Goal: Task Accomplishment & Management: Use online tool/utility

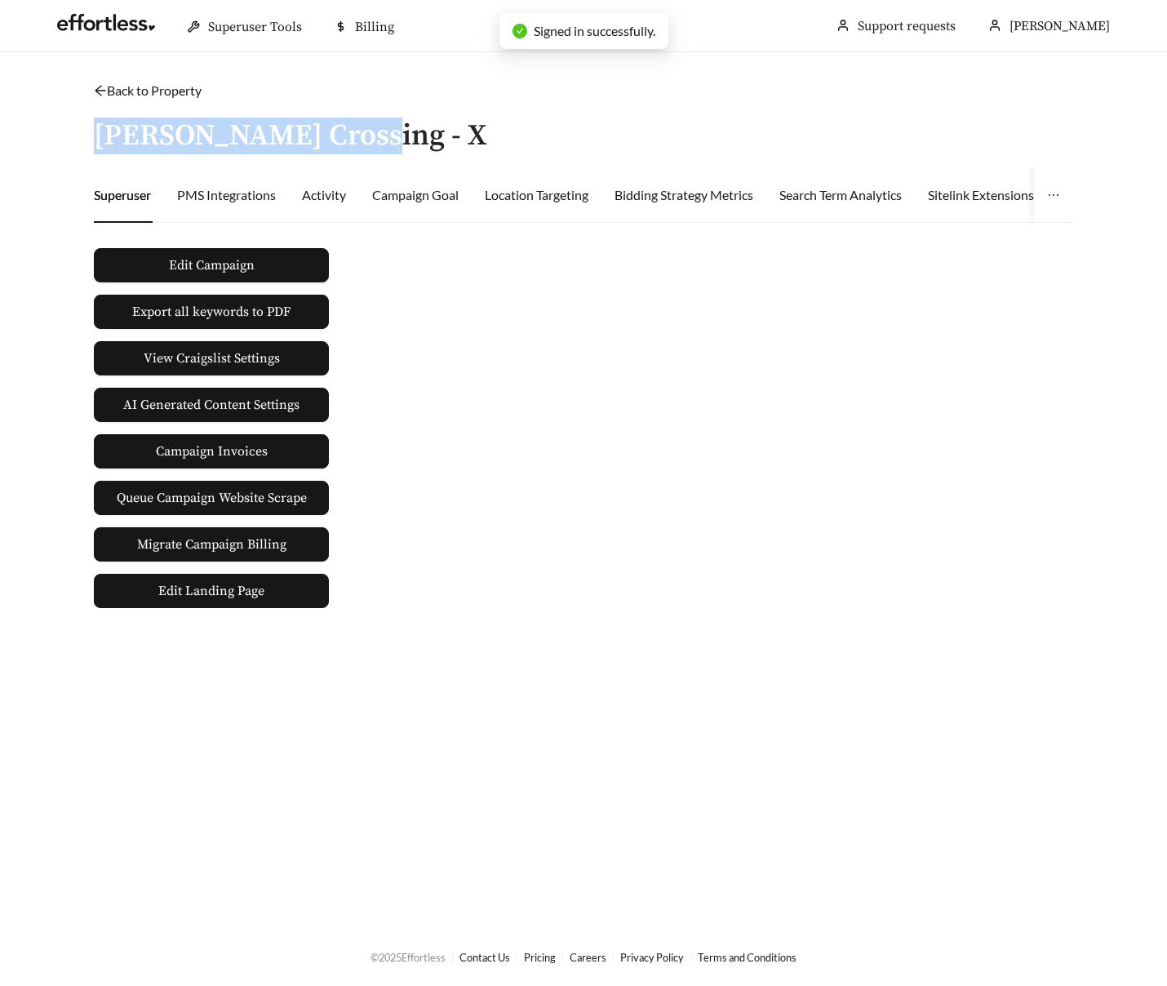
drag, startPoint x: 97, startPoint y: 136, endPoint x: 406, endPoint y: 133, distance: 309.2
click at [406, 133] on div "Back to Property / [PERSON_NAME] Crossing - X Superuser PMS Integrations Activi…" at bounding box center [584, 344] width 1012 height 527
click at [157, 95] on link "Back to Property" at bounding box center [148, 90] width 108 height 16
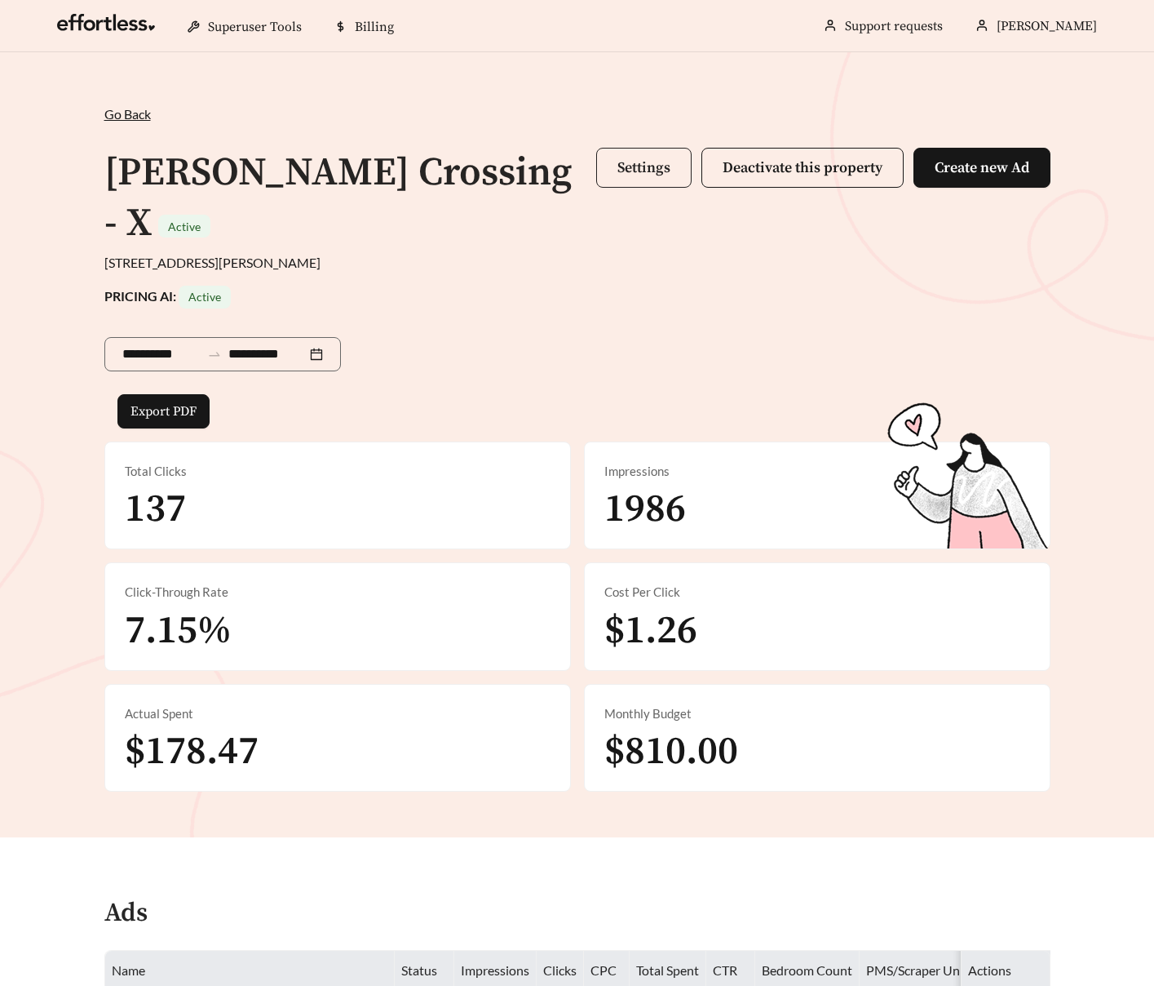
click at [640, 176] on span "Settings" at bounding box center [644, 167] width 53 height 19
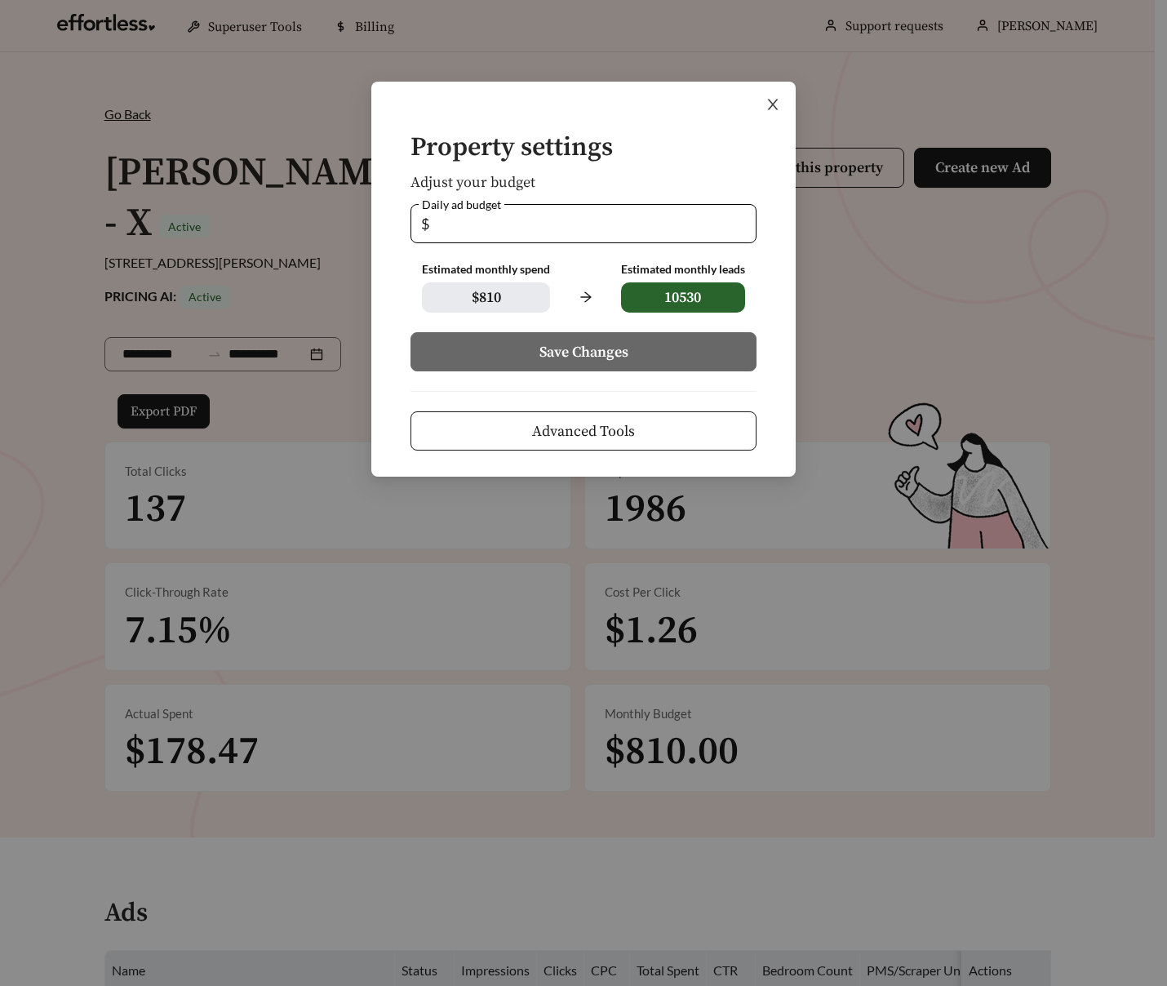
click at [775, 109] on icon "close" at bounding box center [772, 104] width 15 height 15
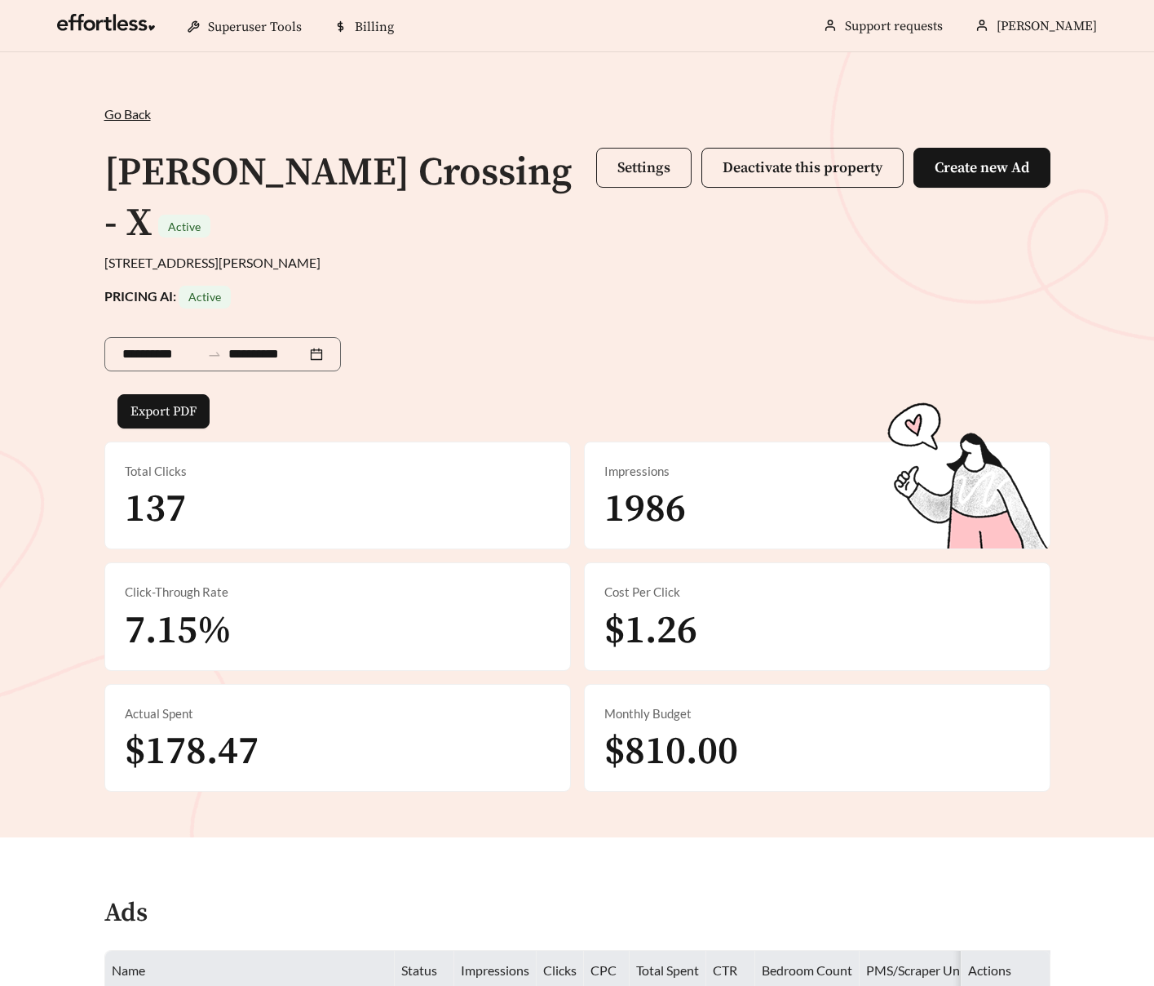
click at [622, 166] on span "Settings" at bounding box center [644, 167] width 53 height 19
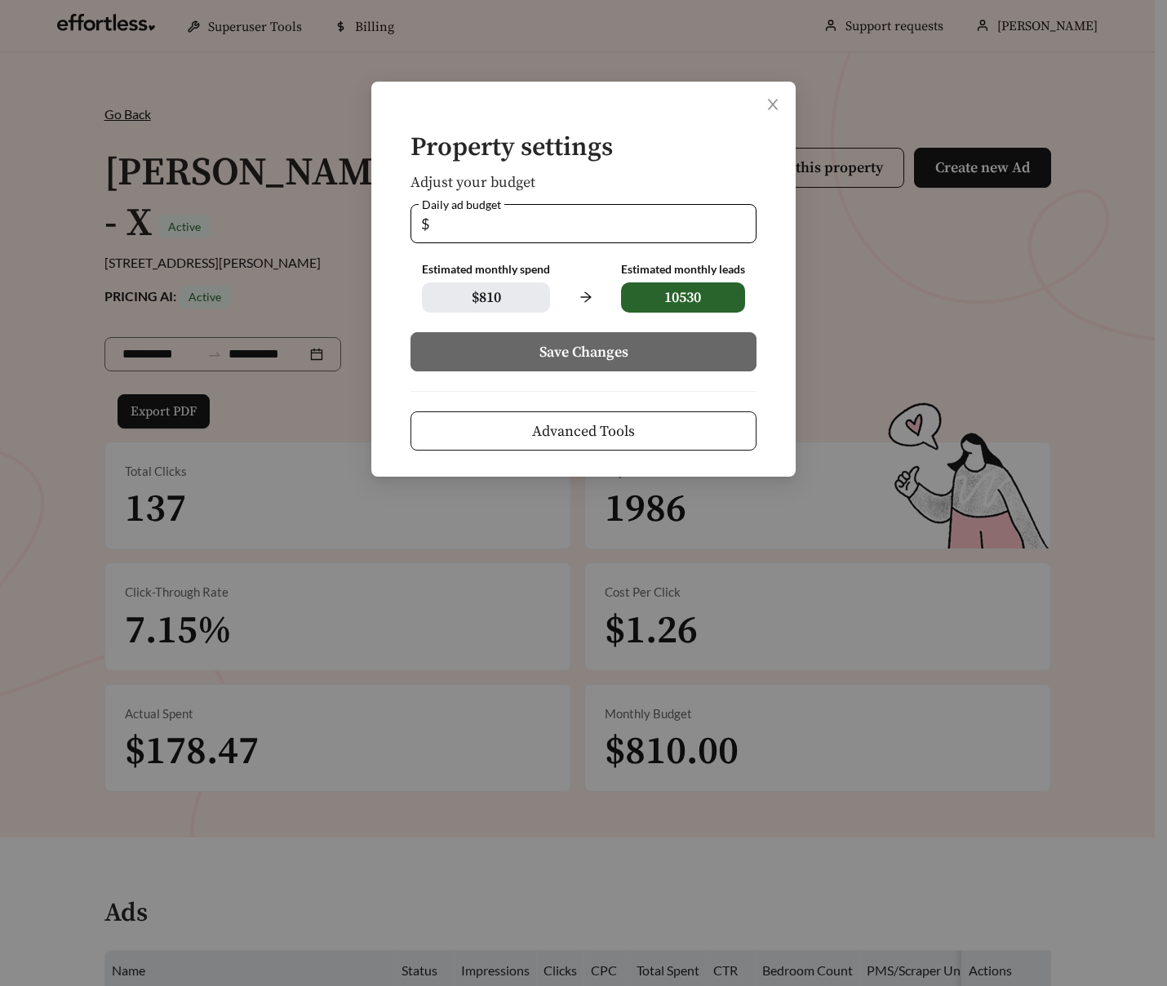
click at [616, 436] on span "Advanced Tools" at bounding box center [583, 431] width 103 height 22
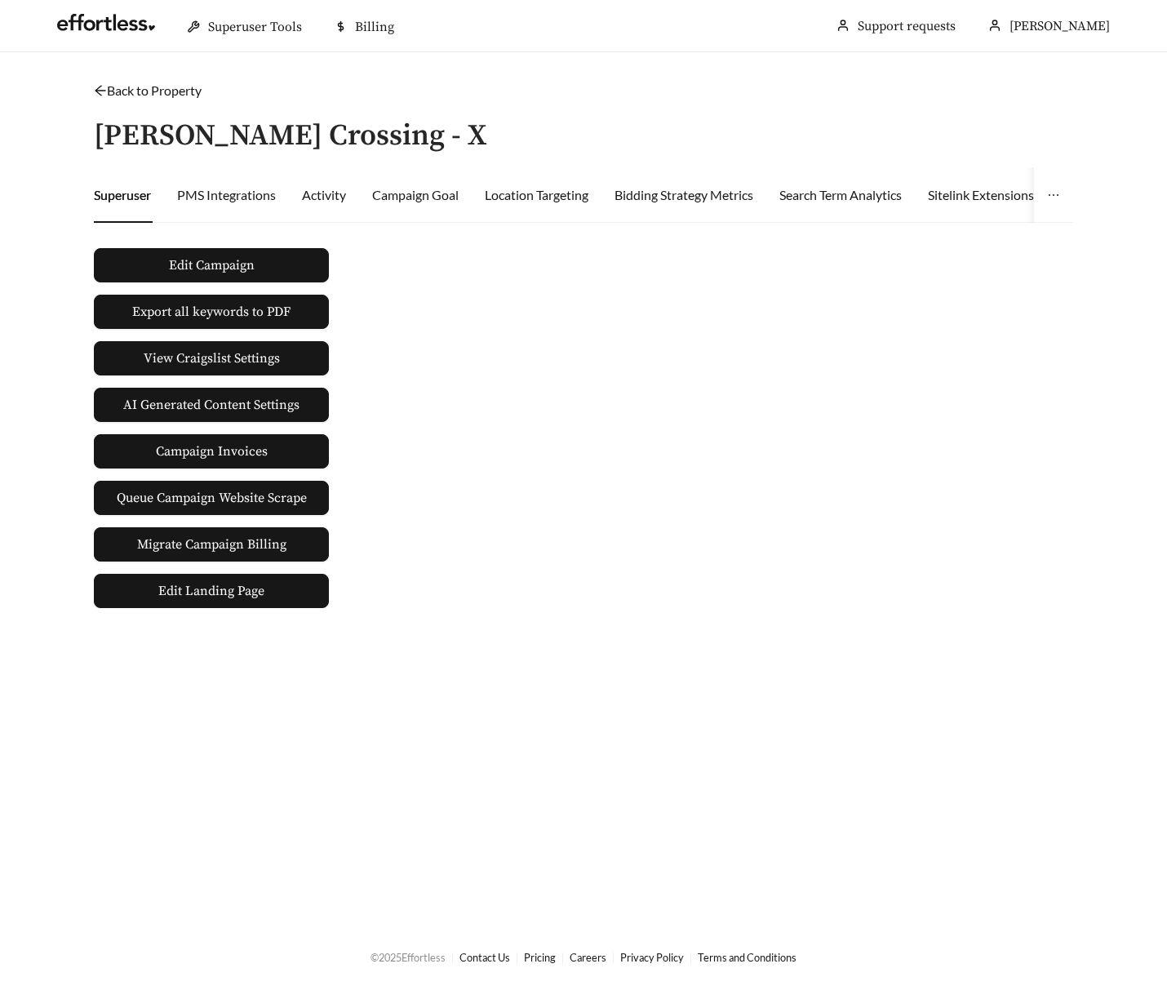
click at [166, 90] on link "Back to Property" at bounding box center [148, 90] width 108 height 16
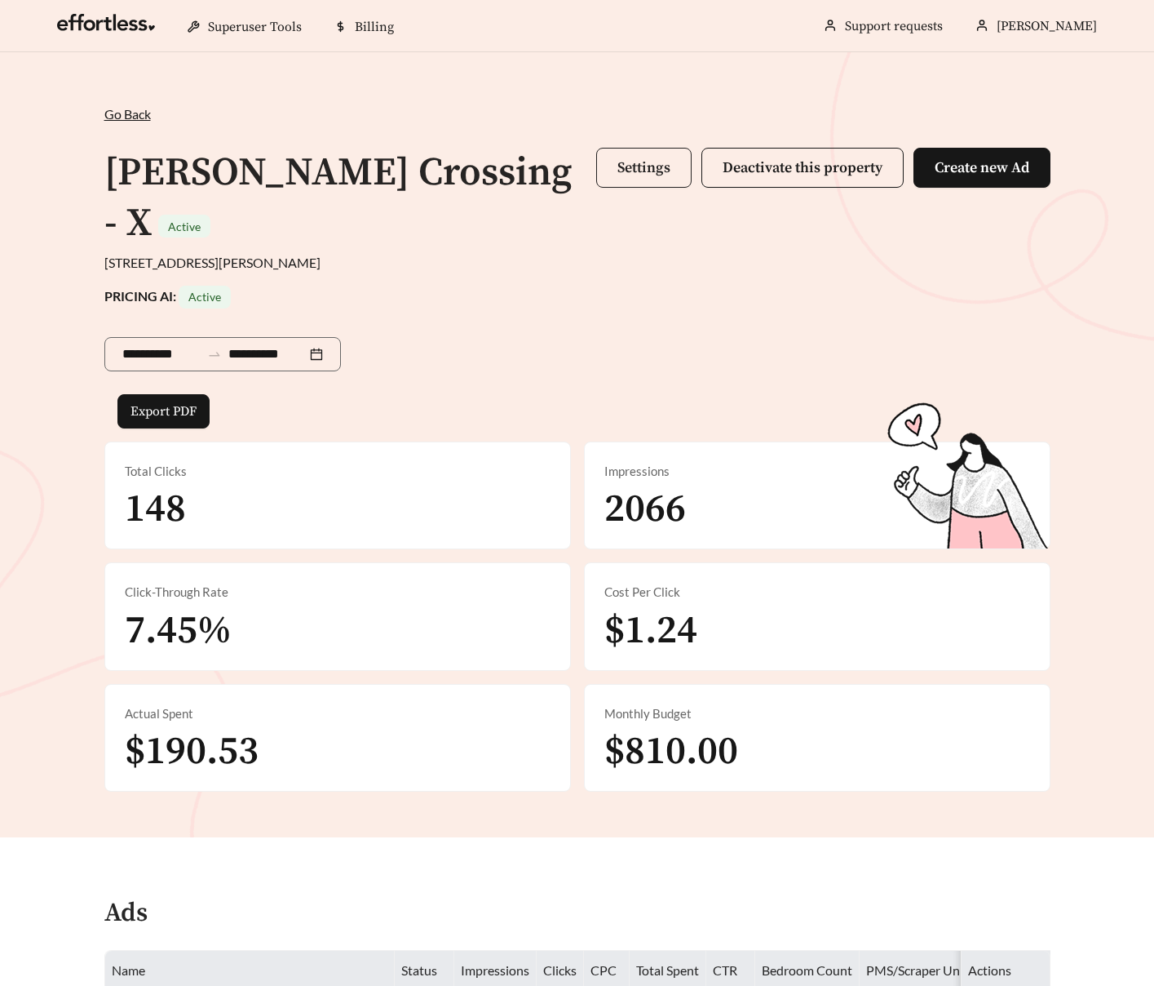
click at [656, 170] on span "Settings" at bounding box center [644, 167] width 53 height 19
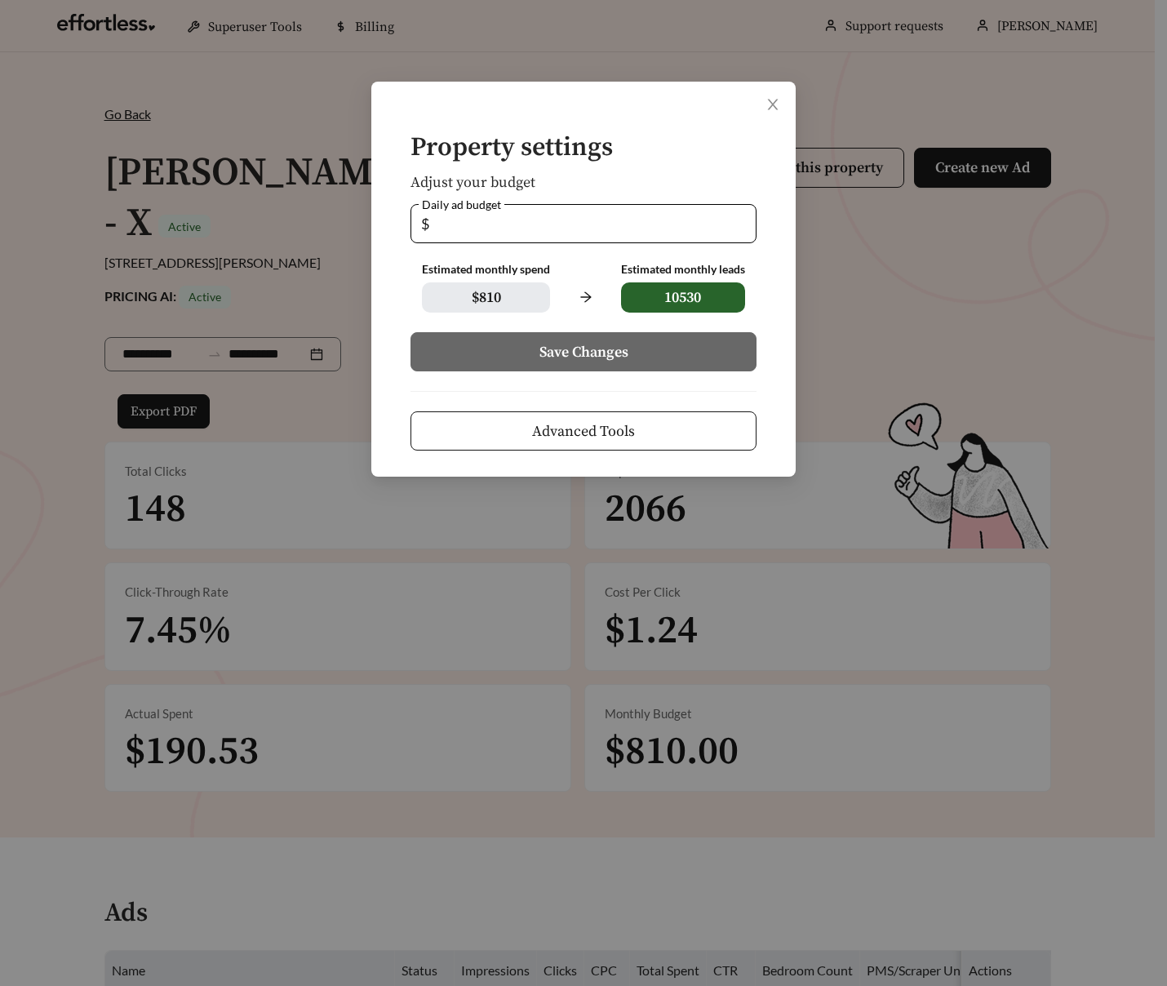
click at [606, 437] on span "Advanced Tools" at bounding box center [583, 431] width 103 height 22
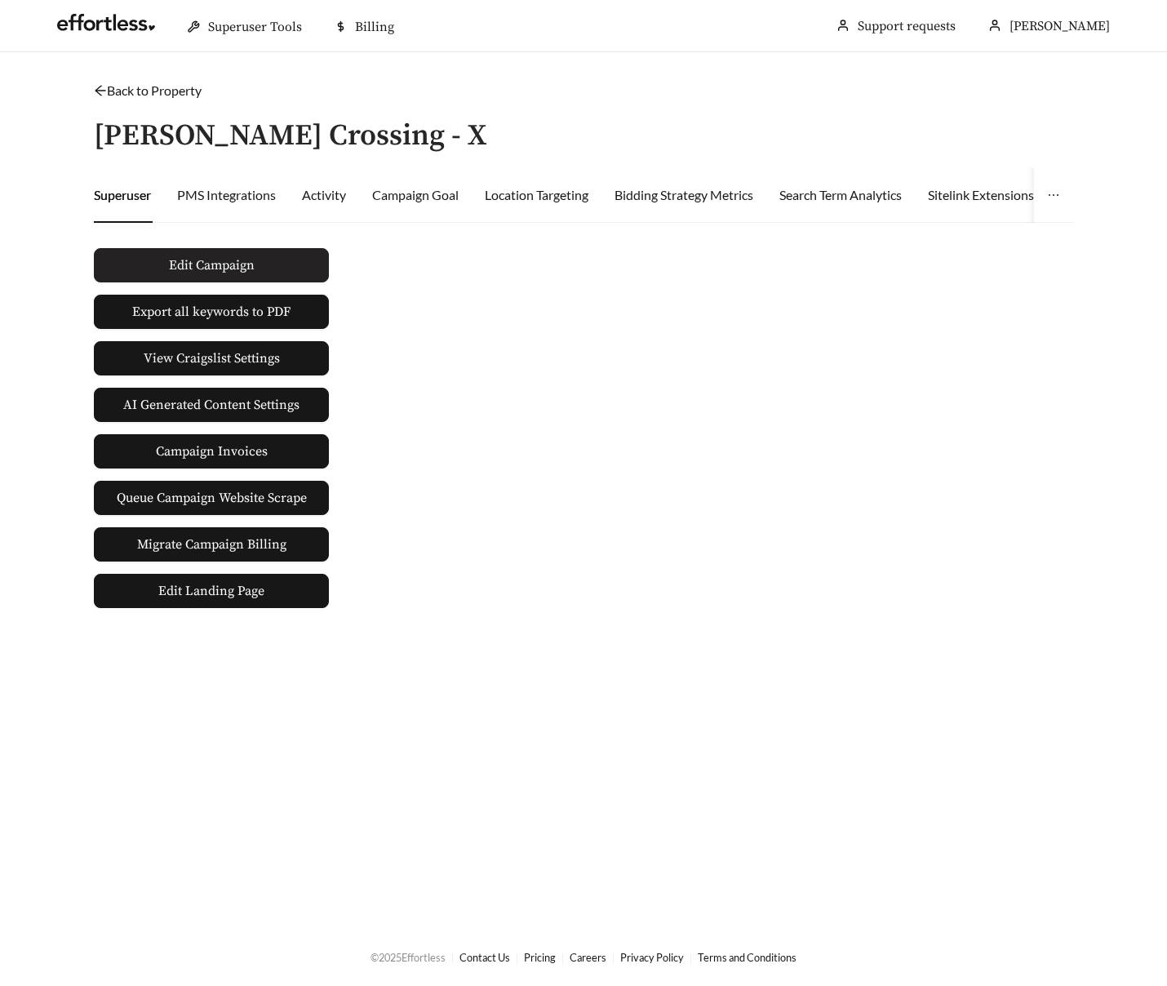
click at [223, 266] on span "Edit Campaign" at bounding box center [212, 265] width 86 height 20
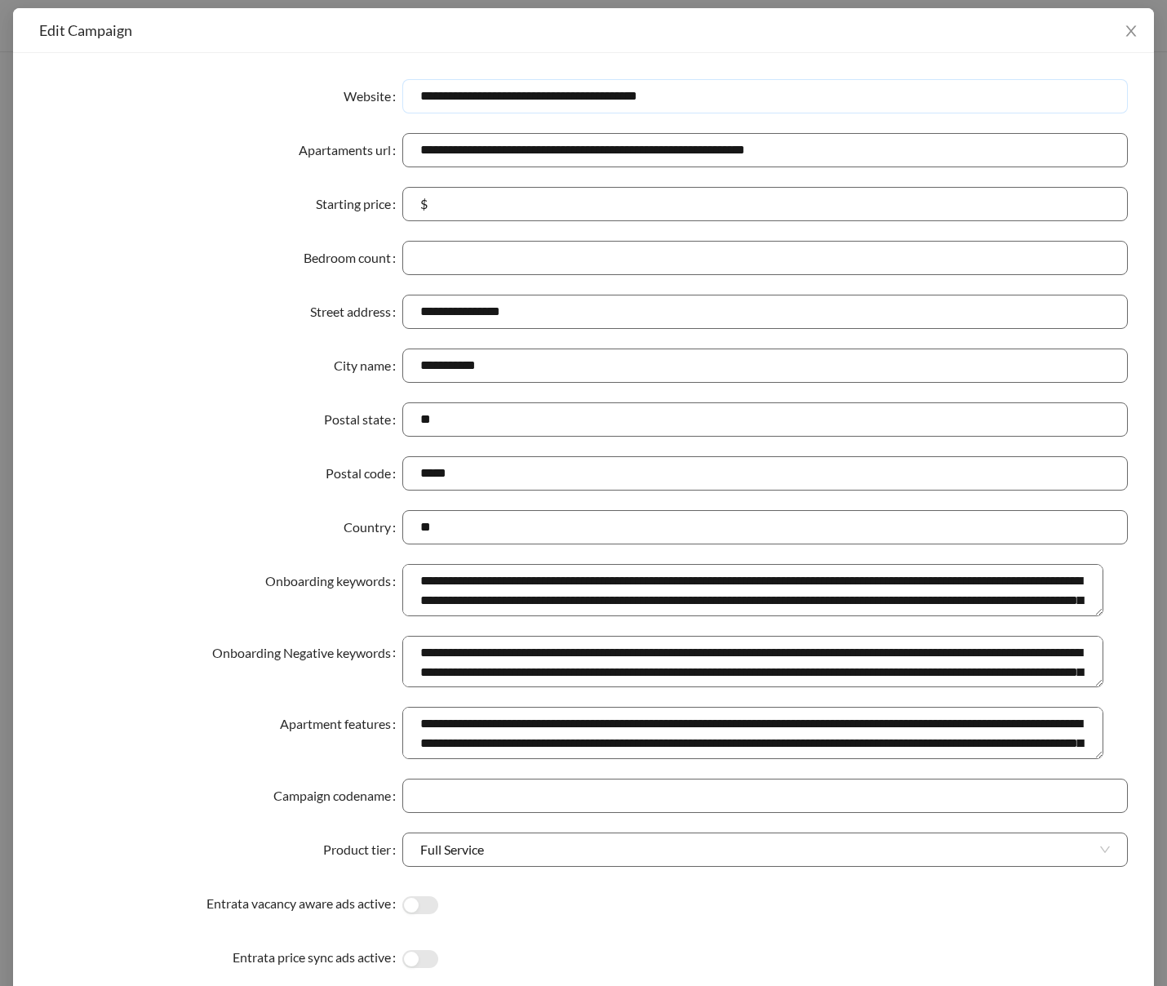
click at [414, 102] on input "**********" at bounding box center [764, 96] width 725 height 34
click at [713, 95] on input "**********" at bounding box center [764, 96] width 725 height 34
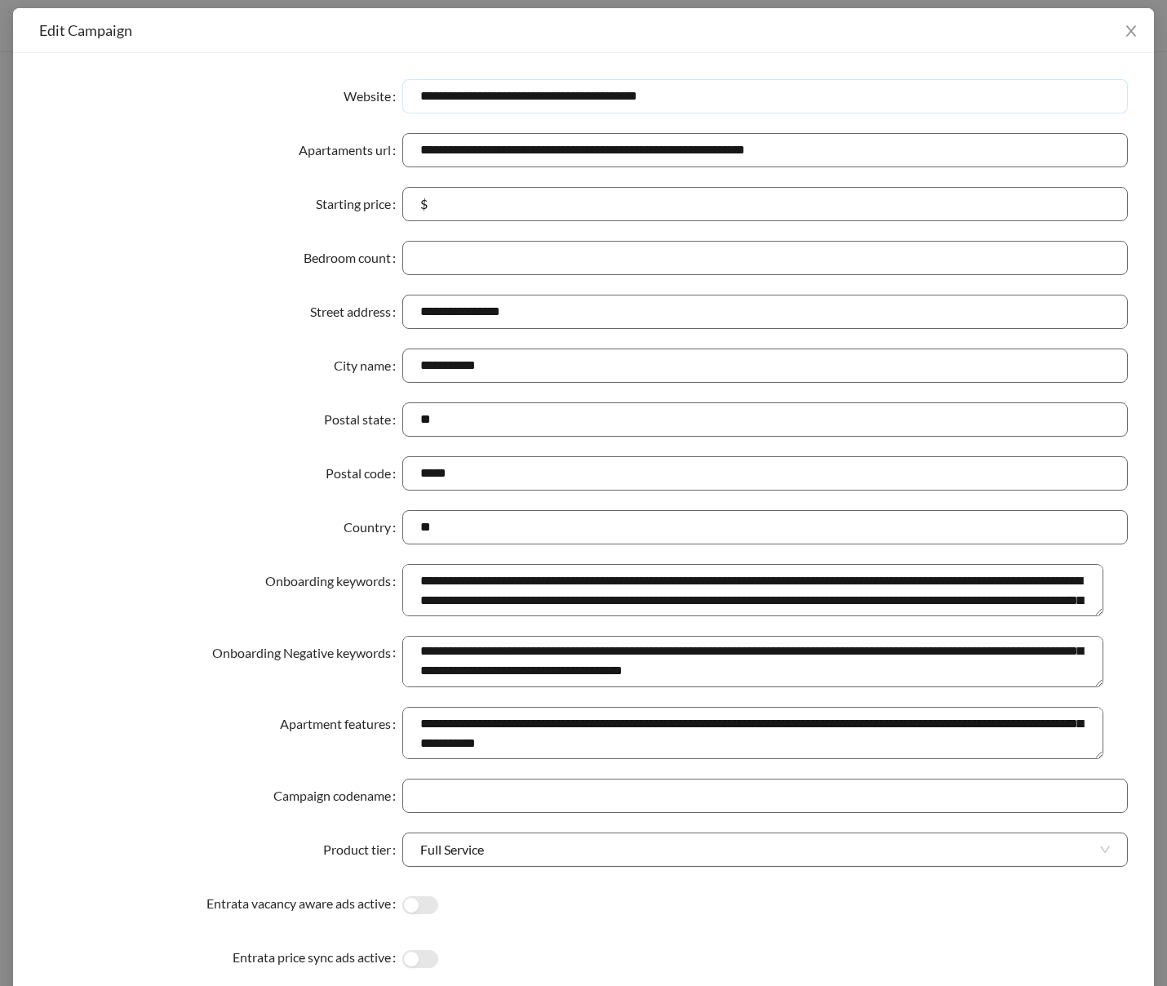
click at [515, 101] on input "**********" at bounding box center [764, 96] width 725 height 34
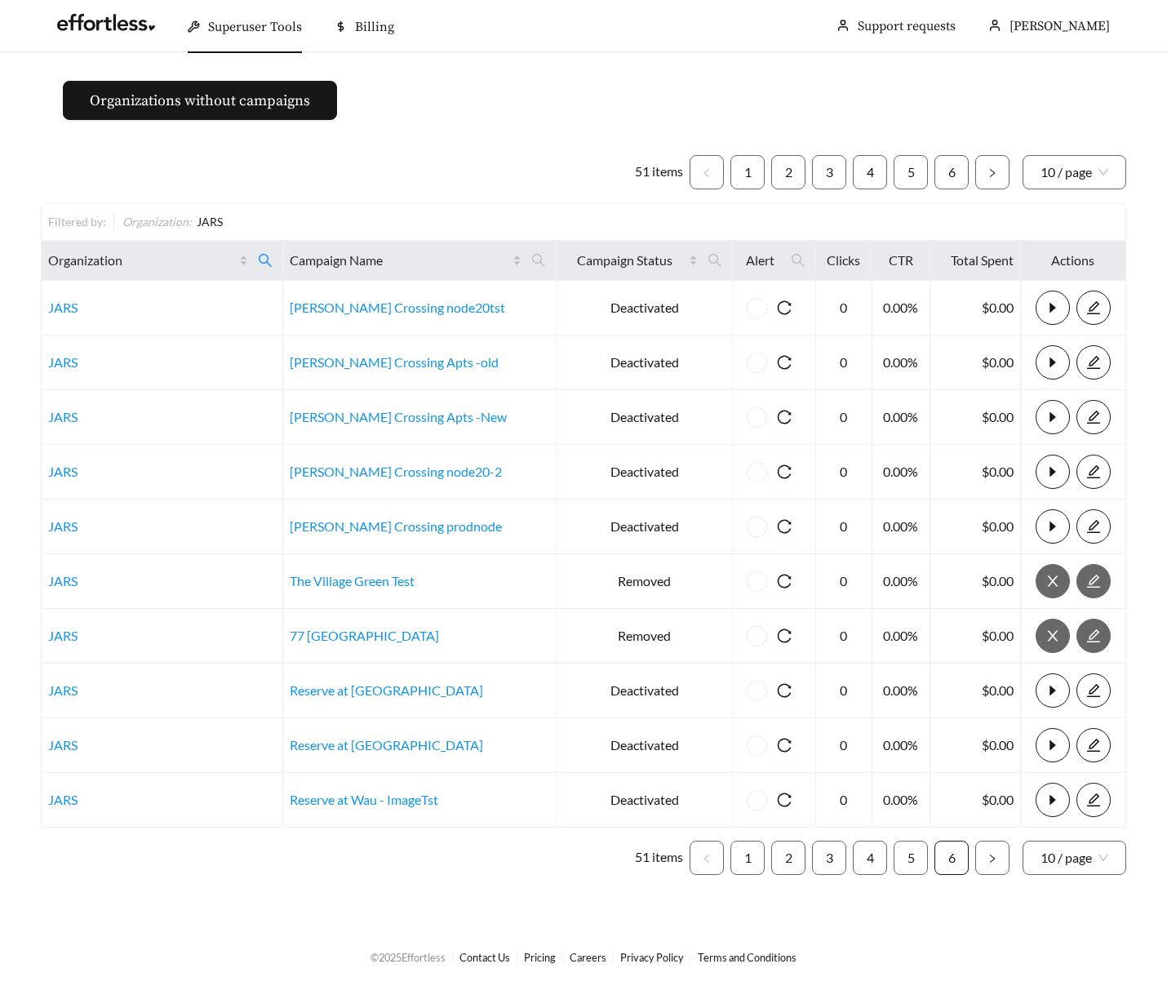
click at [952, 863] on link "6" at bounding box center [951, 857] width 33 height 33
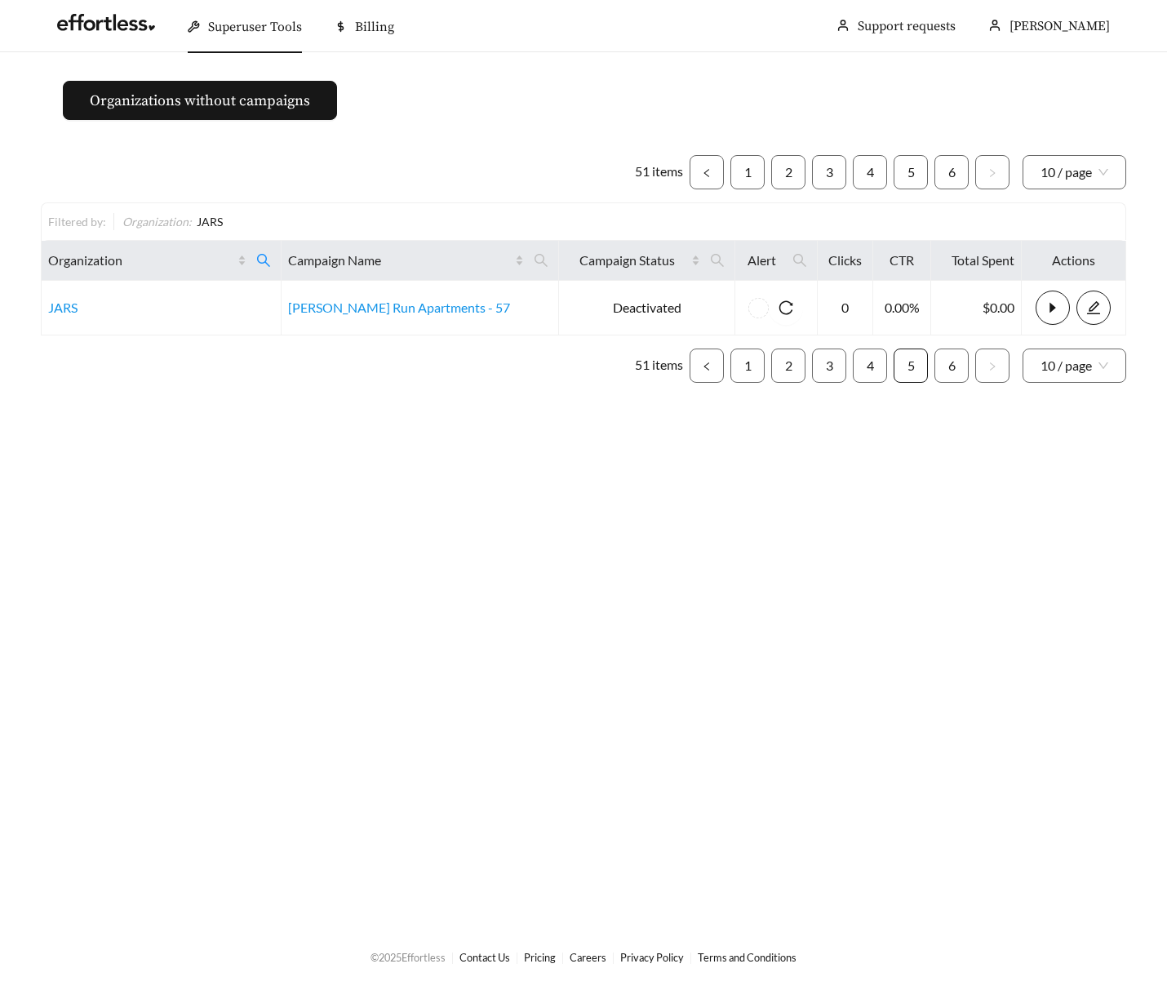
click at [910, 379] on link "5" at bounding box center [910, 365] width 33 height 33
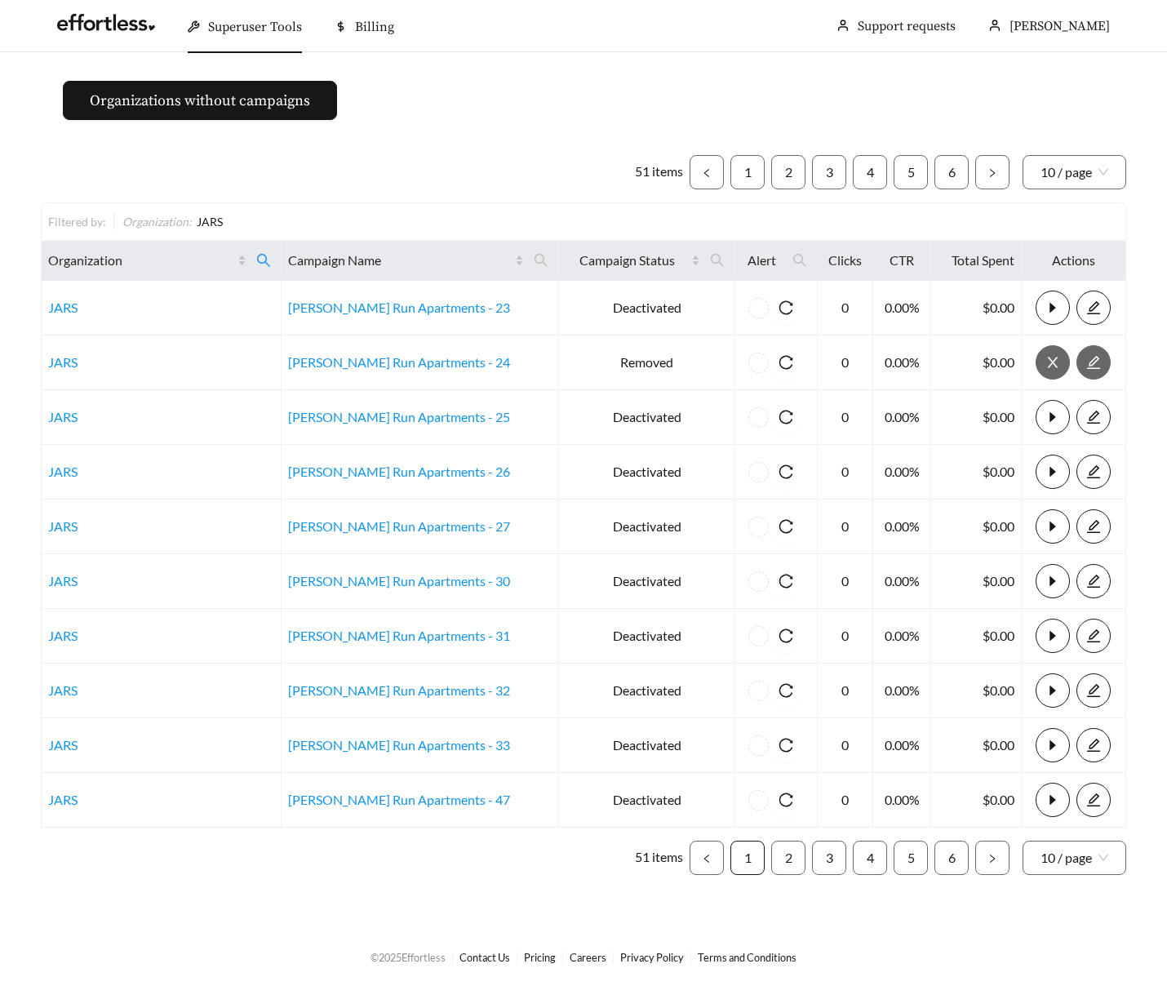
click at [748, 867] on link "1" at bounding box center [747, 857] width 33 height 33
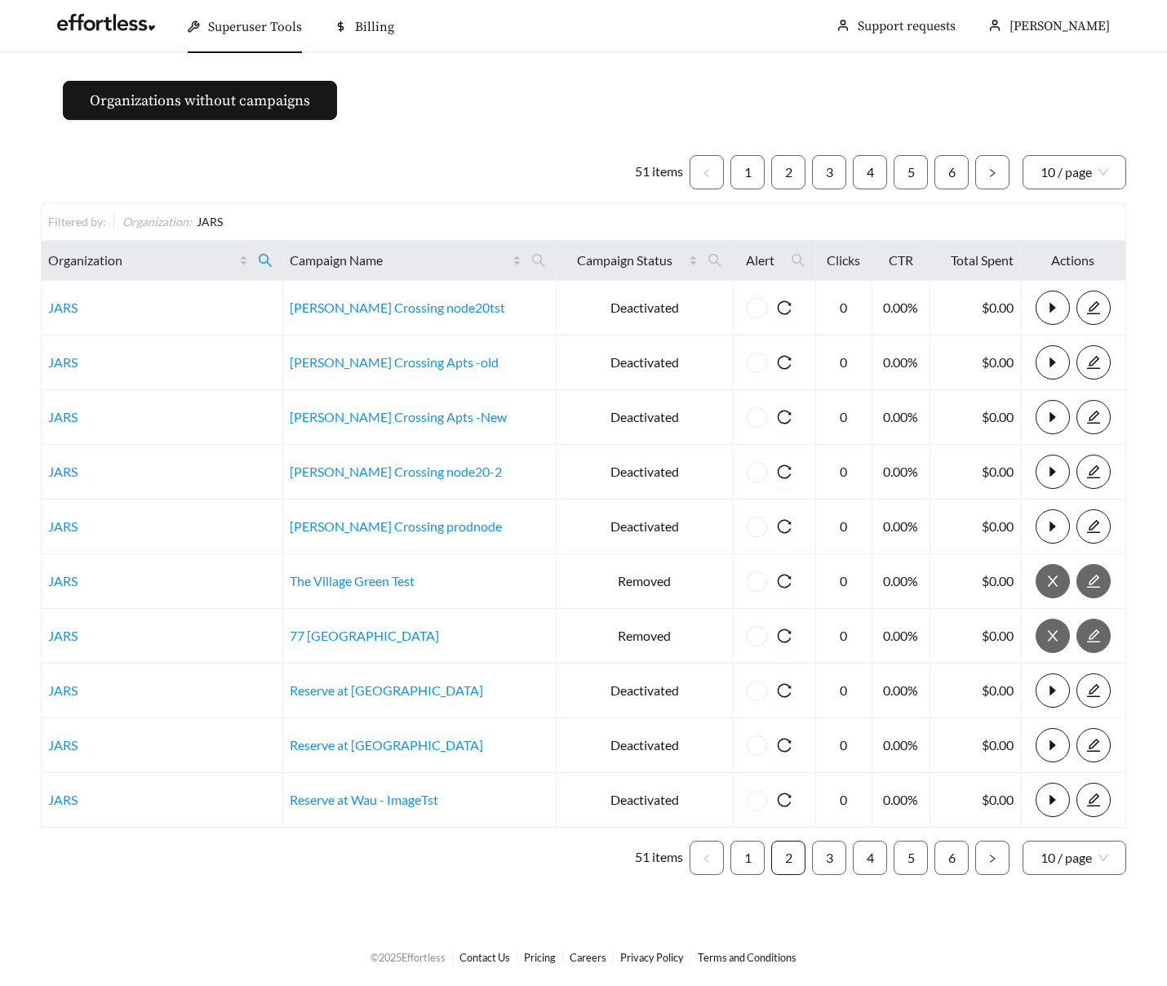
click at [786, 866] on link "2" at bounding box center [788, 857] width 33 height 33
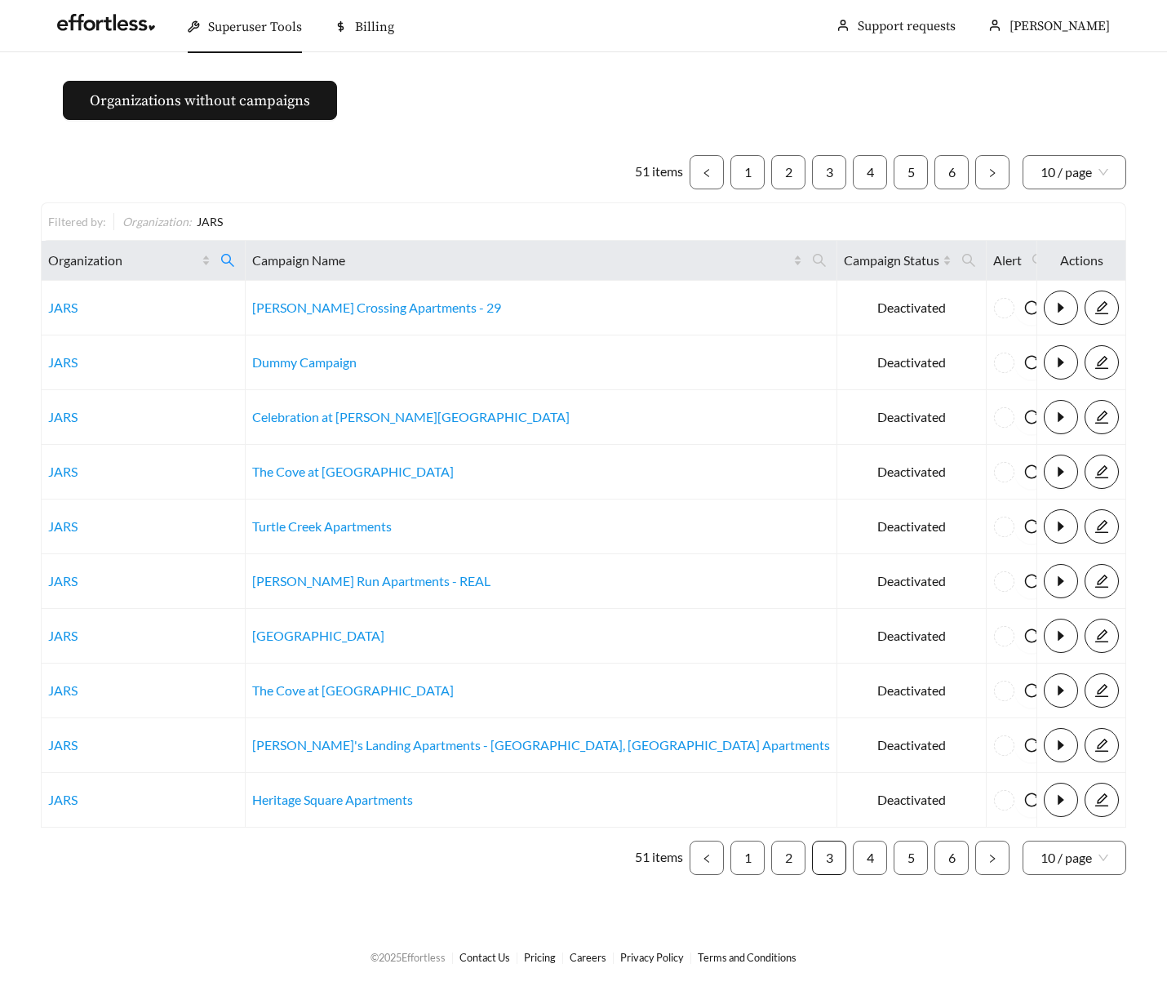
click at [826, 863] on link "3" at bounding box center [829, 857] width 33 height 33
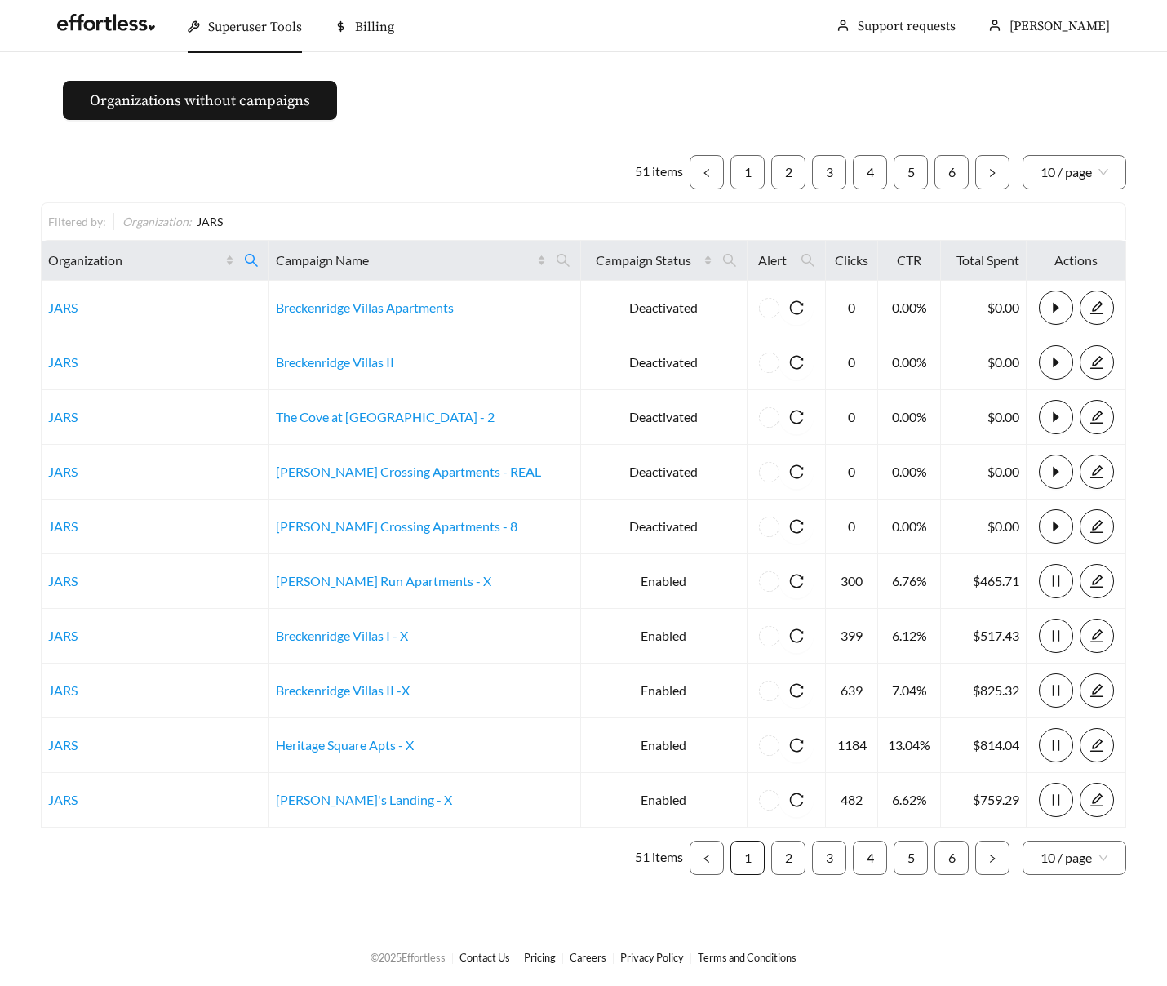
click at [738, 865] on link "1" at bounding box center [747, 857] width 33 height 33
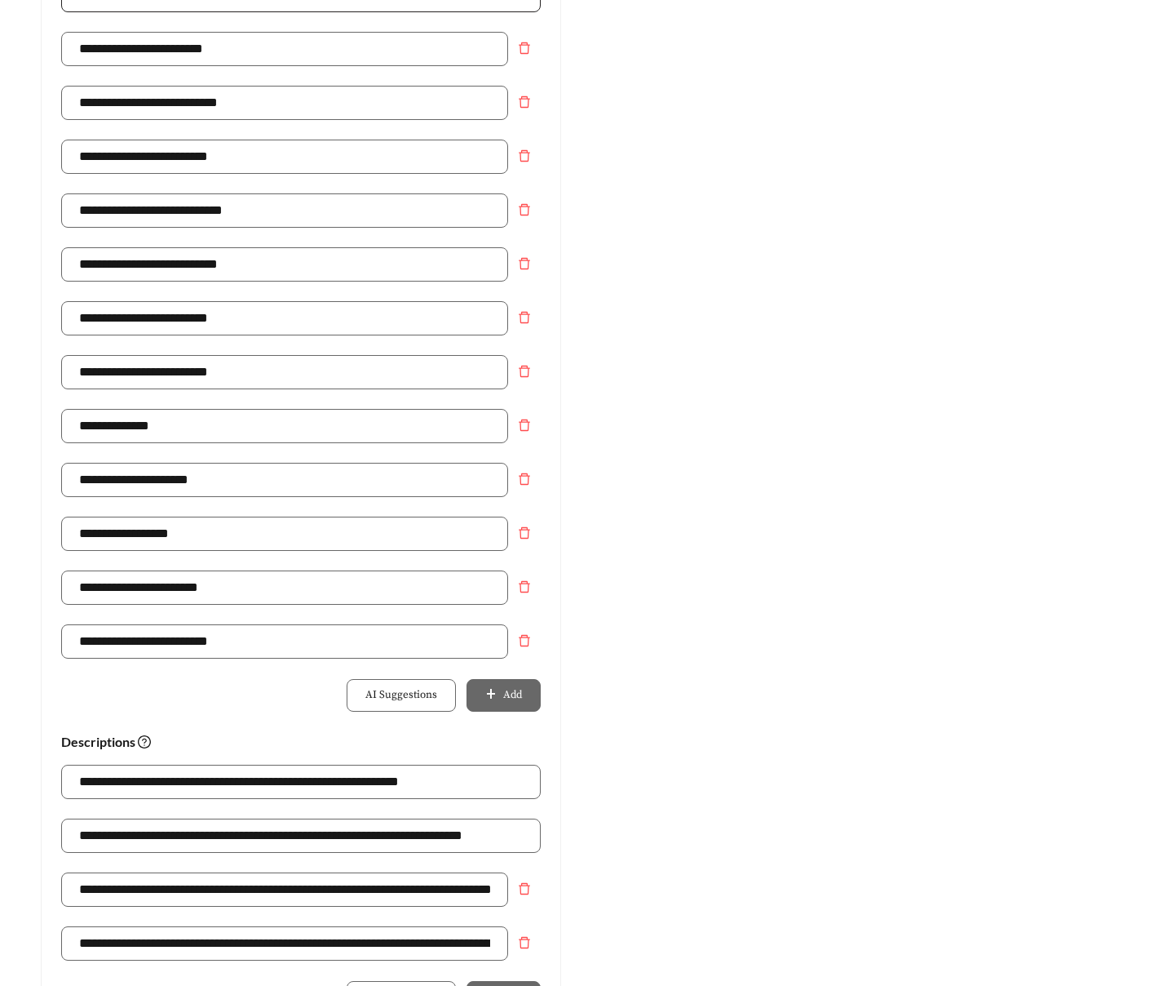
scroll to position [1017, 0]
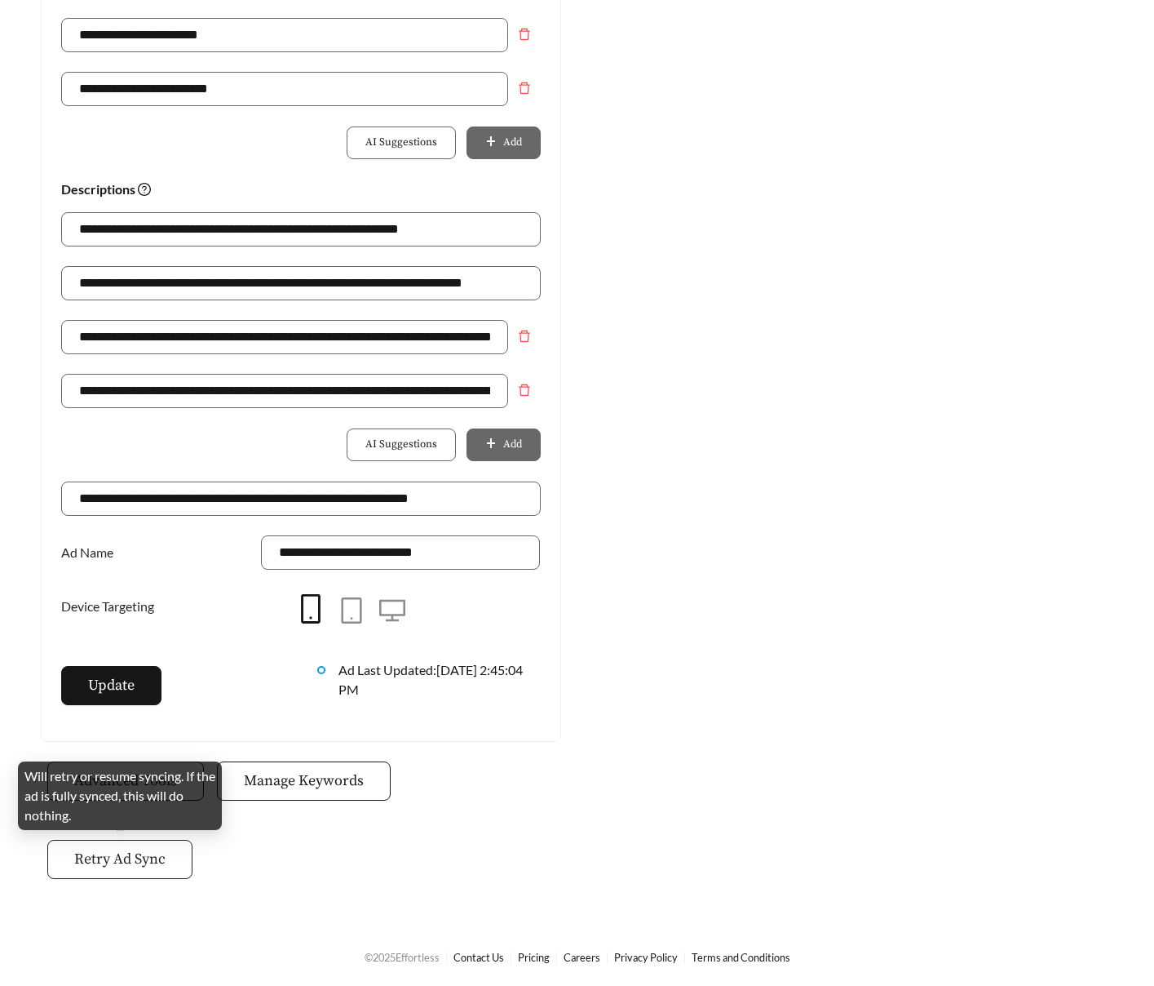
click at [153, 870] on button "Retry Ad Sync" at bounding box center [119, 859] width 145 height 39
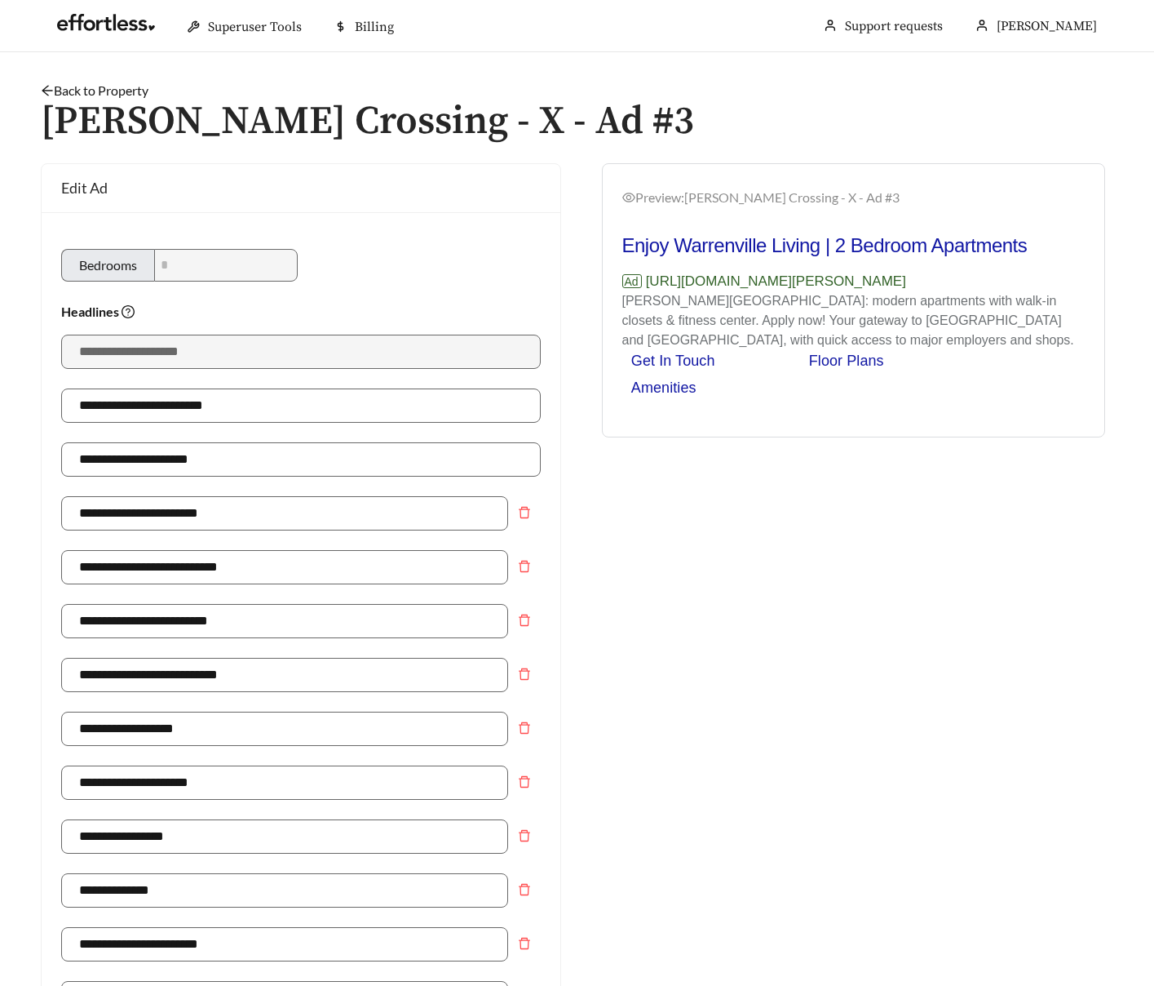
scroll to position [909, 0]
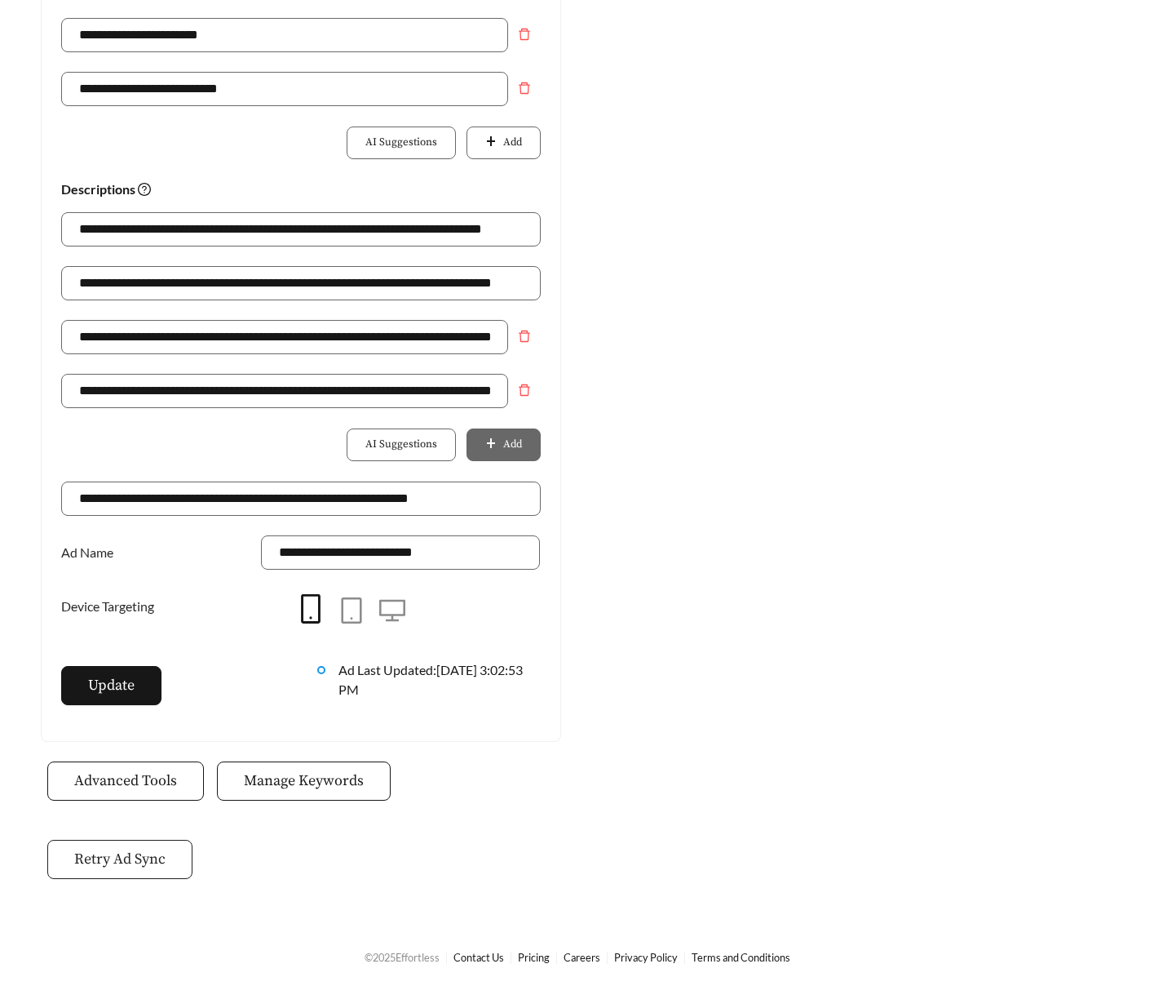
click at [169, 863] on button "Retry Ad Sync" at bounding box center [119, 859] width 145 height 39
click at [323, 781] on span "Manage Keywords" at bounding box center [304, 780] width 120 height 22
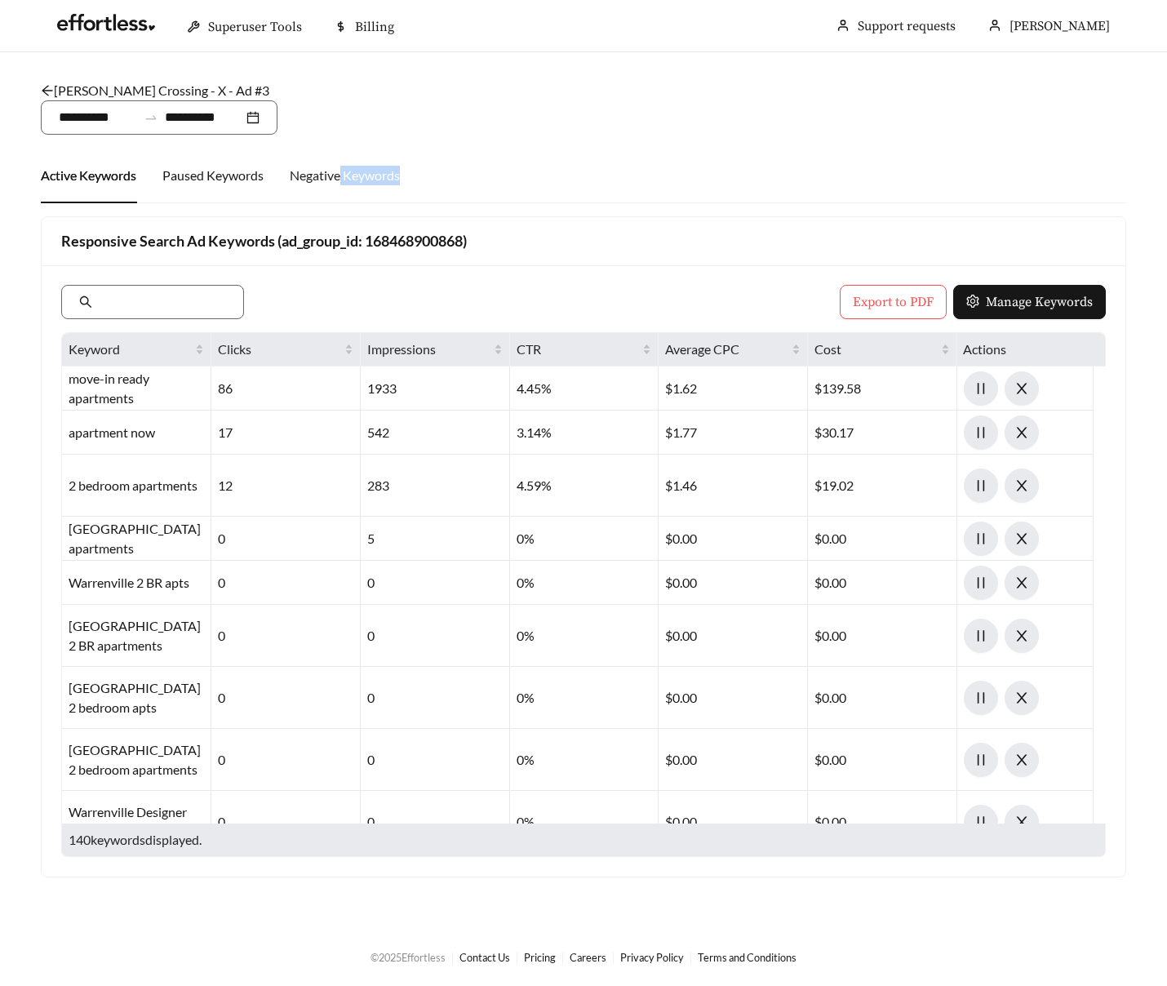
click at [339, 184] on div "Negative Keywords" at bounding box center [345, 175] width 110 height 55
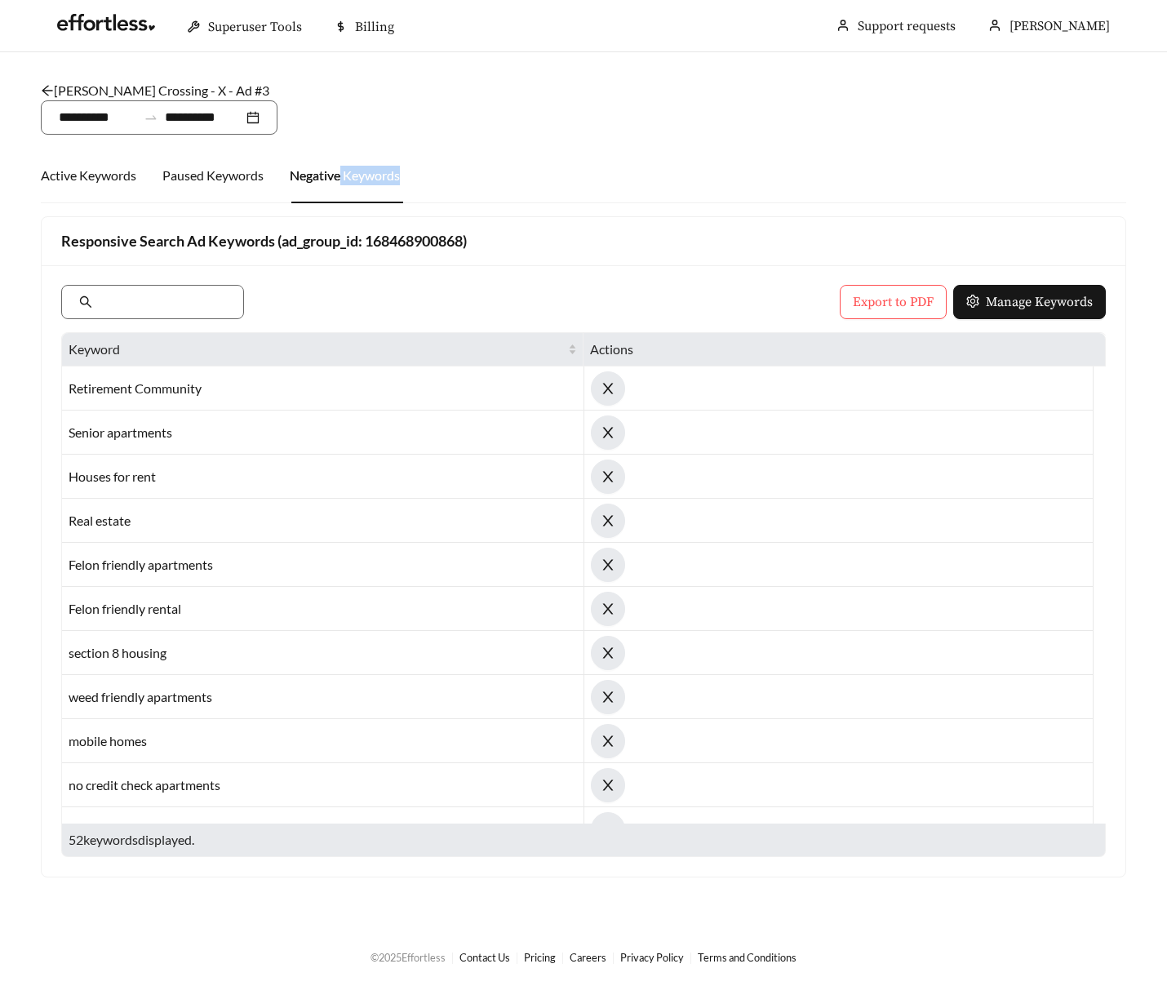
scroll to position [281, 0]
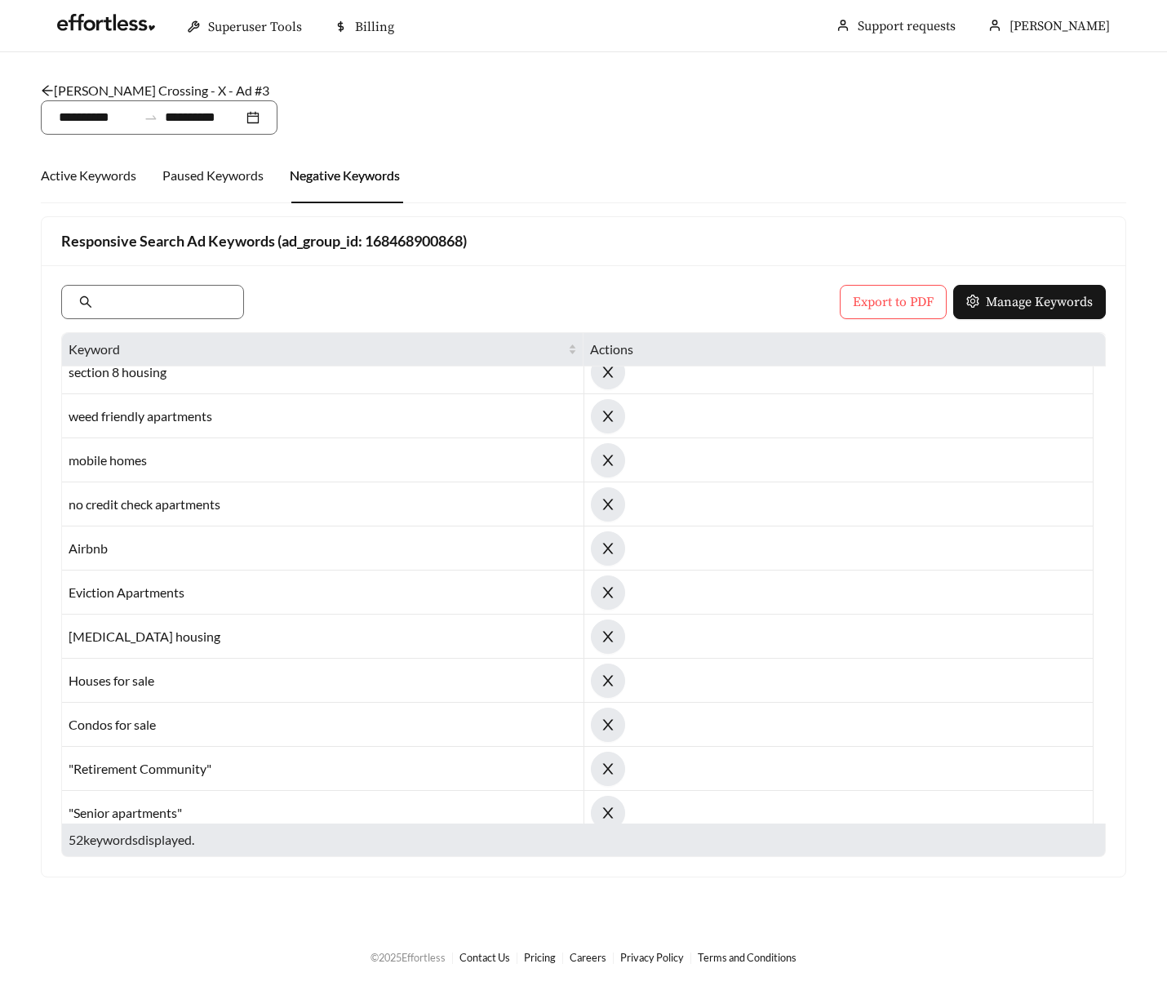
click at [92, 547] on div "Airbnb" at bounding box center [323, 548] width 522 height 44
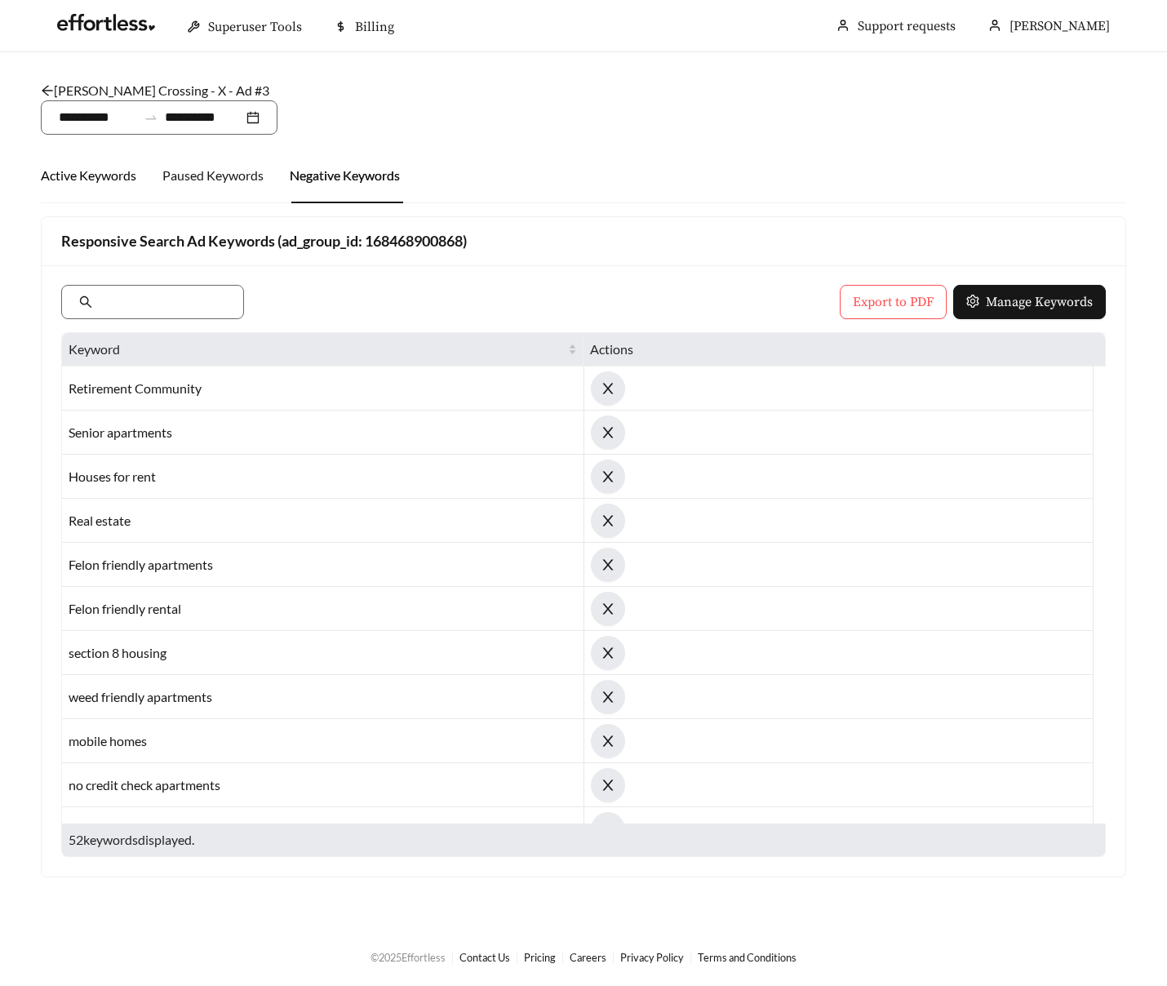
click at [58, 173] on div "Active Keywords" at bounding box center [88, 176] width 95 height 20
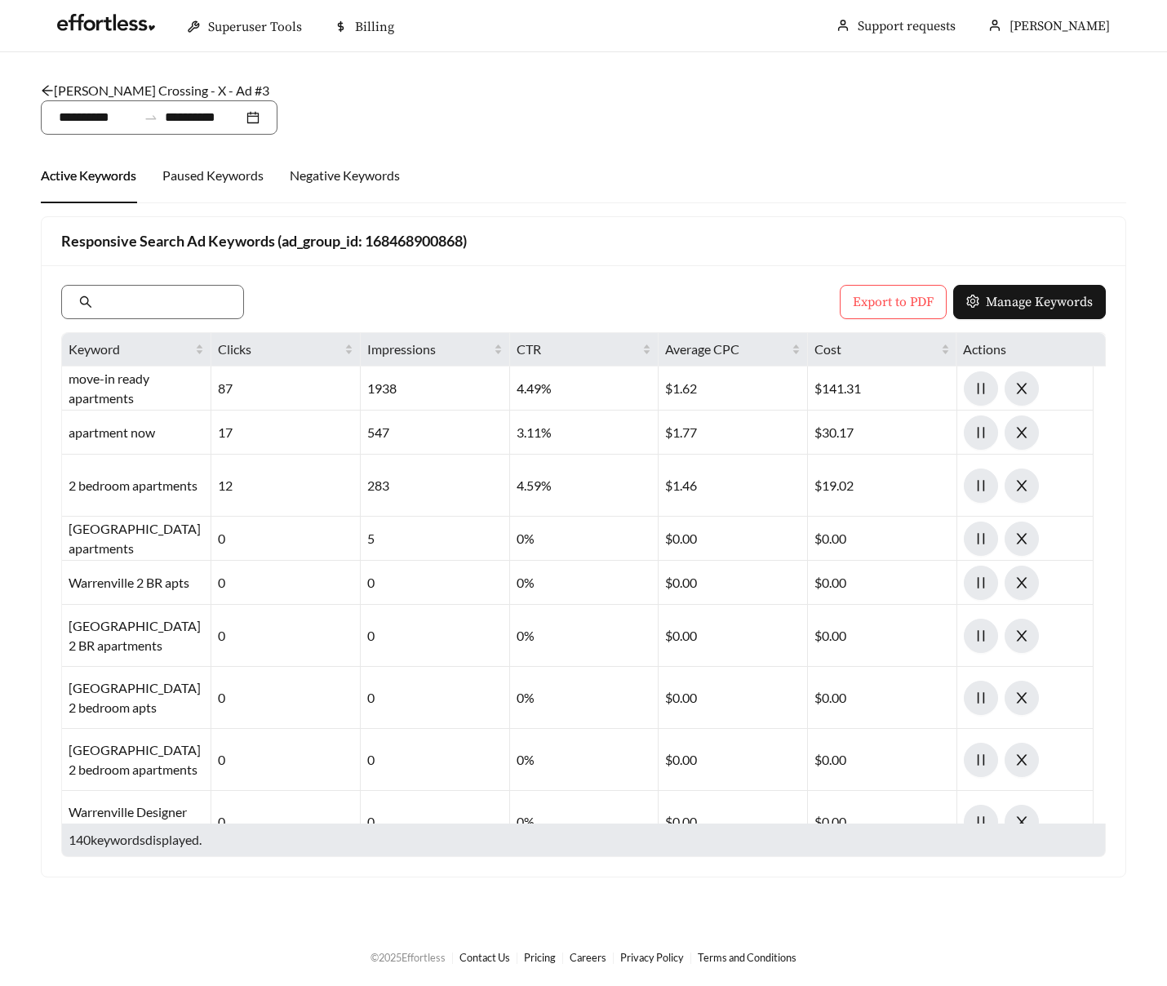
scroll to position [1505, 0]
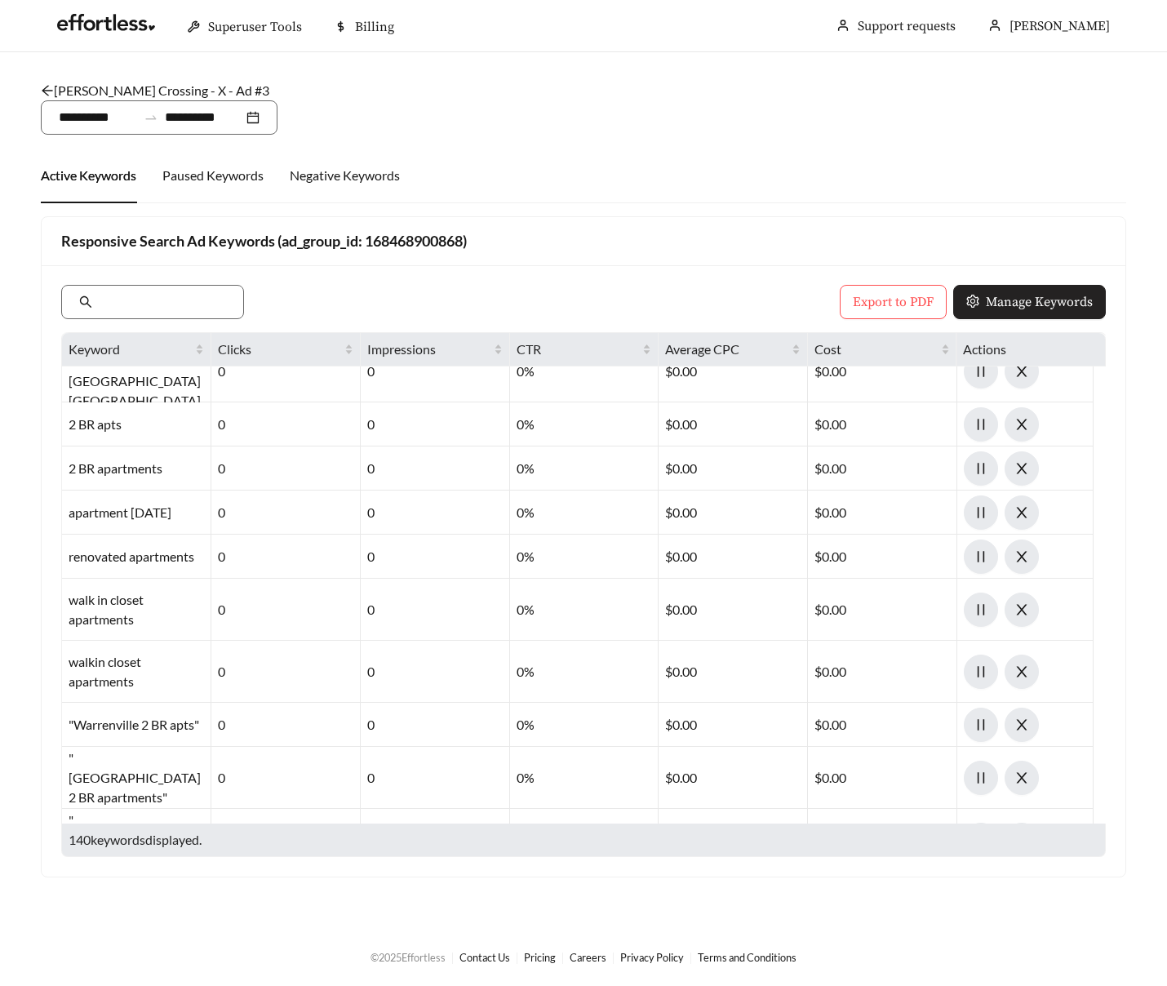
click at [1035, 302] on span "Manage Keywords" at bounding box center [1039, 302] width 107 height 20
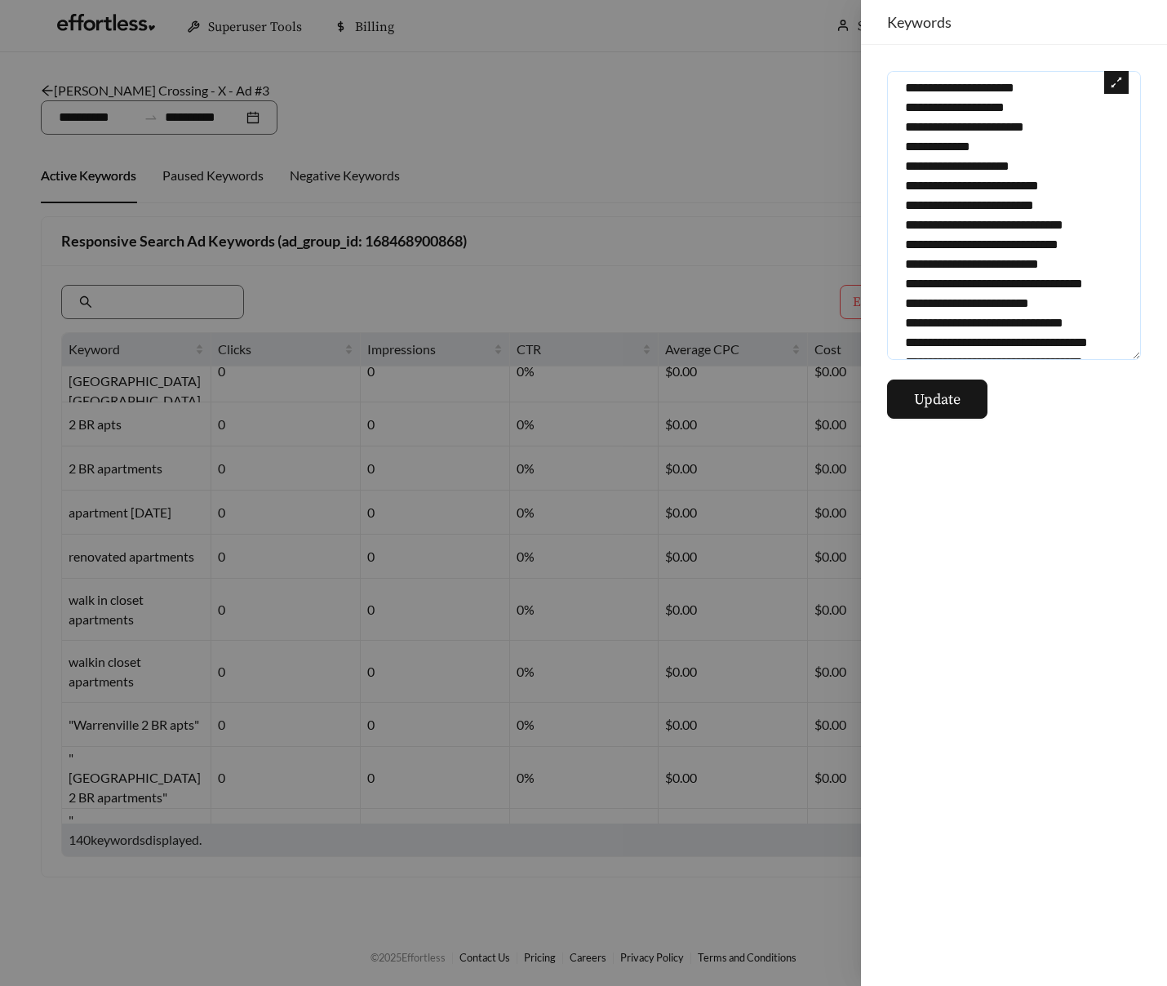
click at [1031, 264] on textarea at bounding box center [1014, 215] width 254 height 289
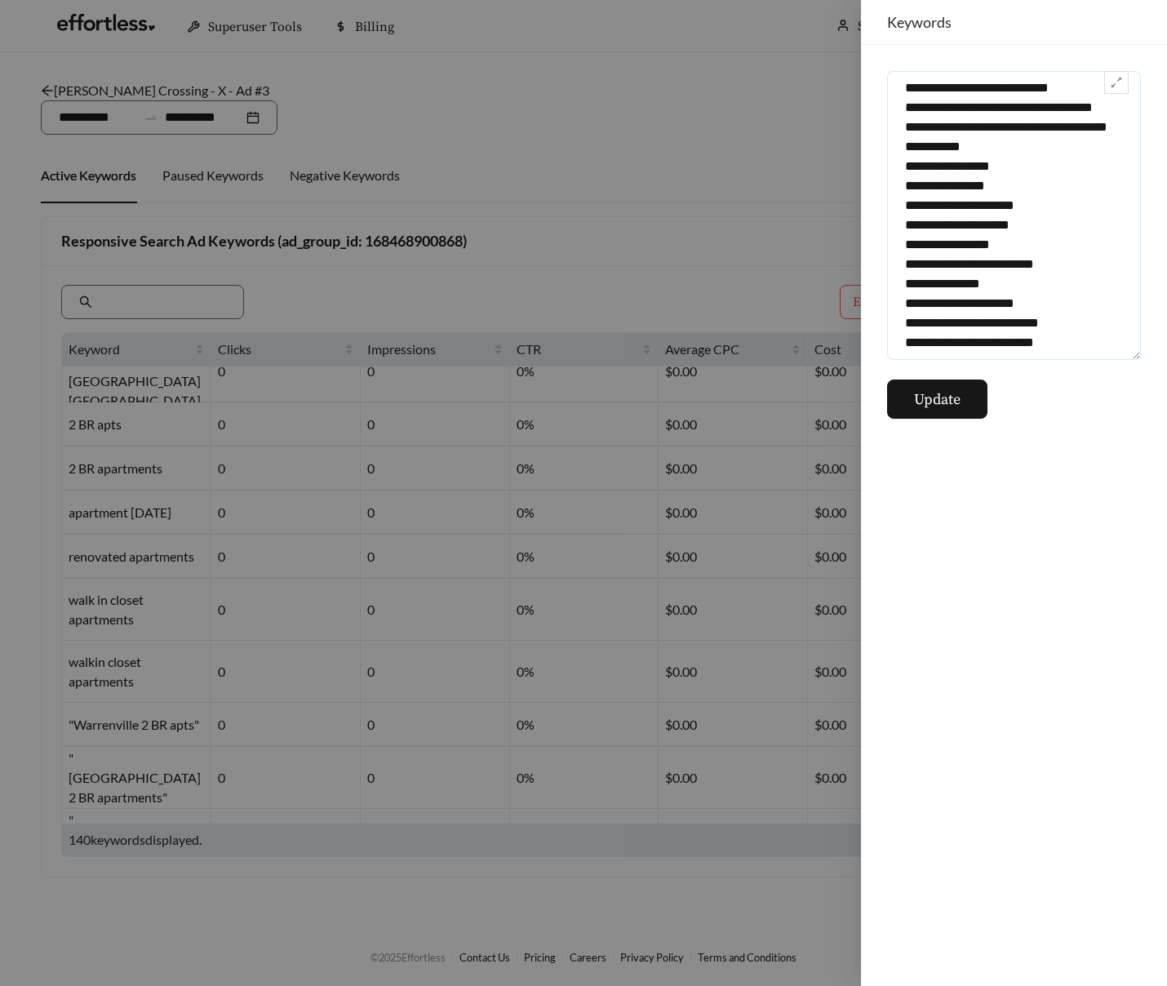
scroll to position [2988, 0]
click at [1020, 255] on textarea at bounding box center [1014, 215] width 254 height 289
click at [696, 184] on div at bounding box center [583, 493] width 1167 height 986
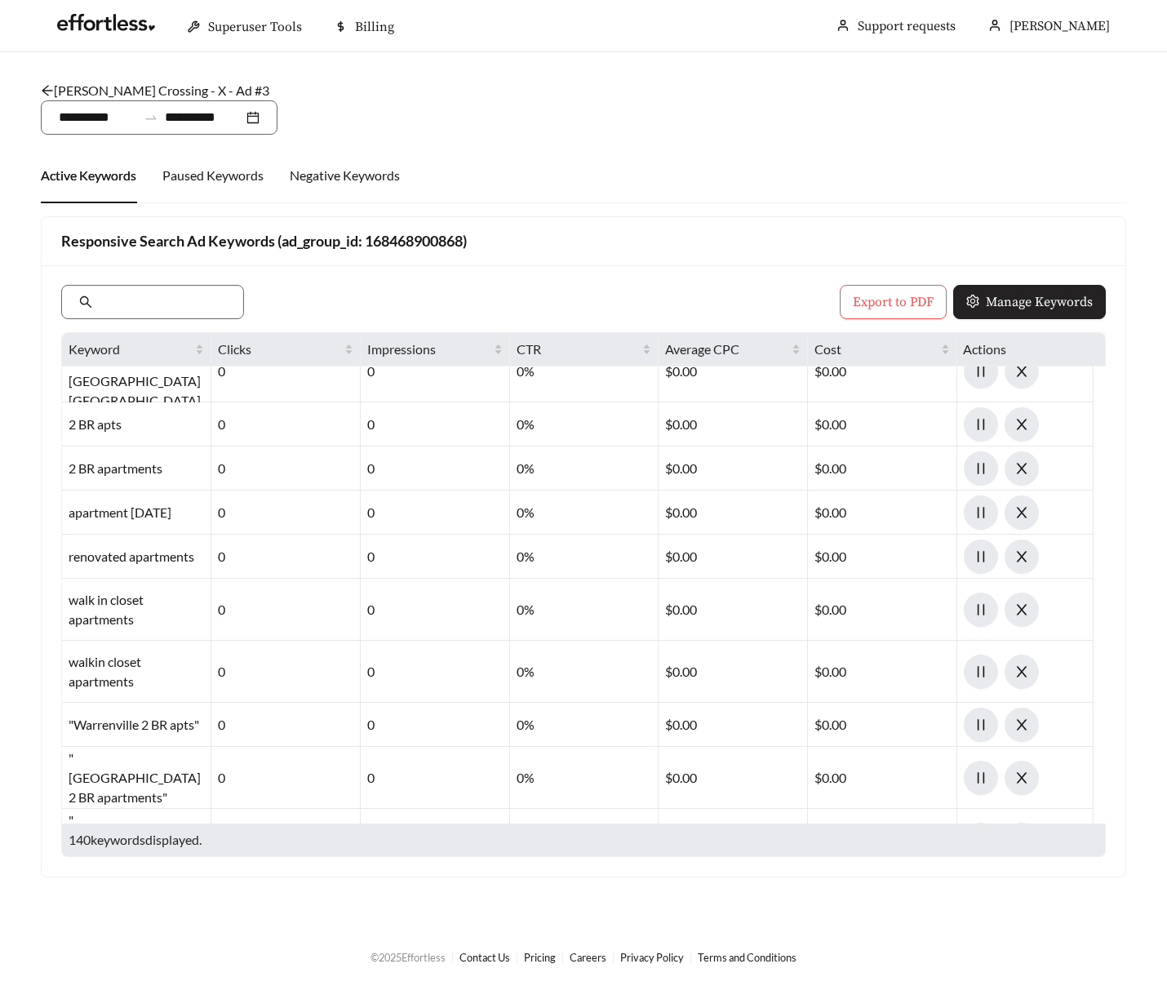
click at [1059, 302] on span "Manage Keywords" at bounding box center [1039, 302] width 107 height 20
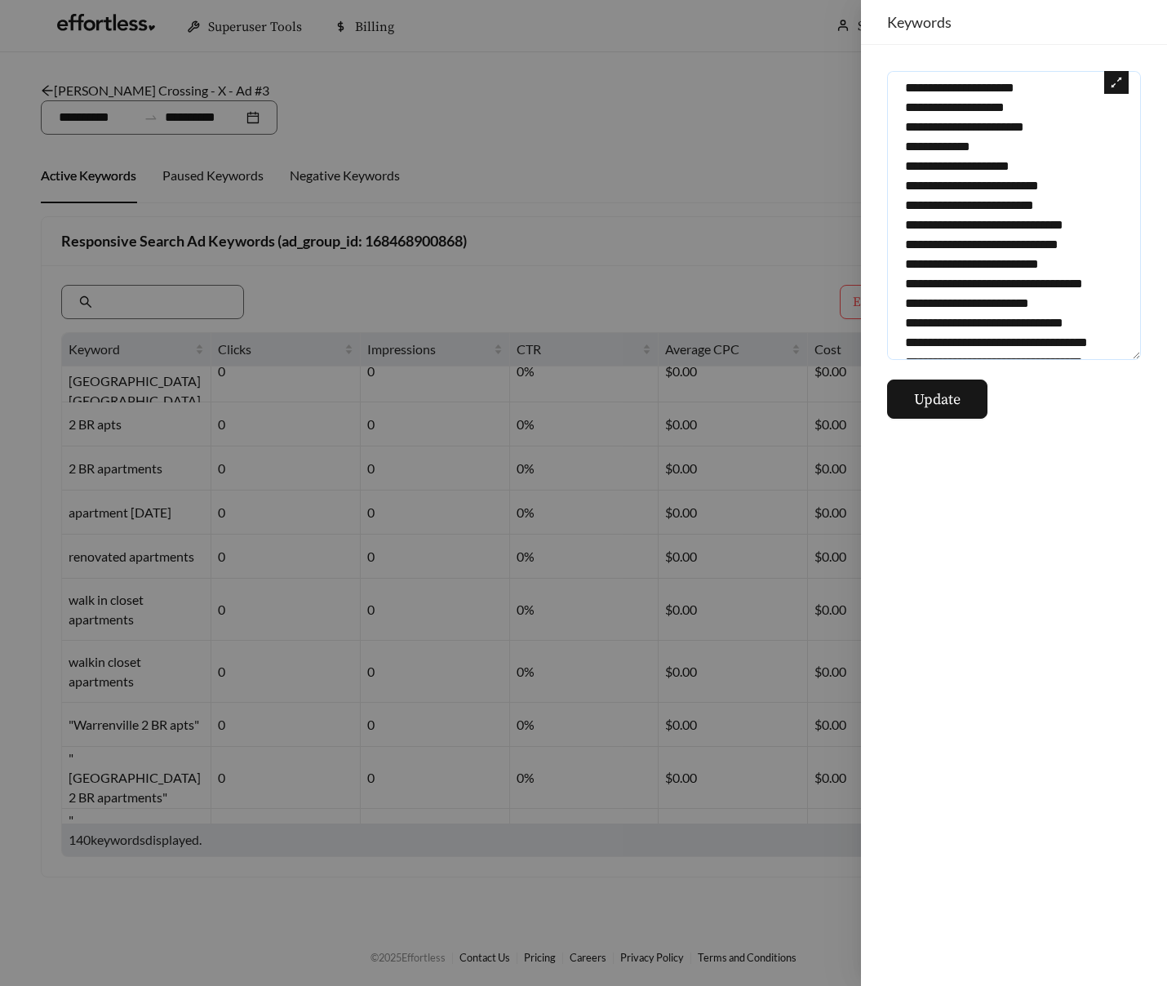
click at [1008, 233] on textarea at bounding box center [1014, 215] width 254 height 289
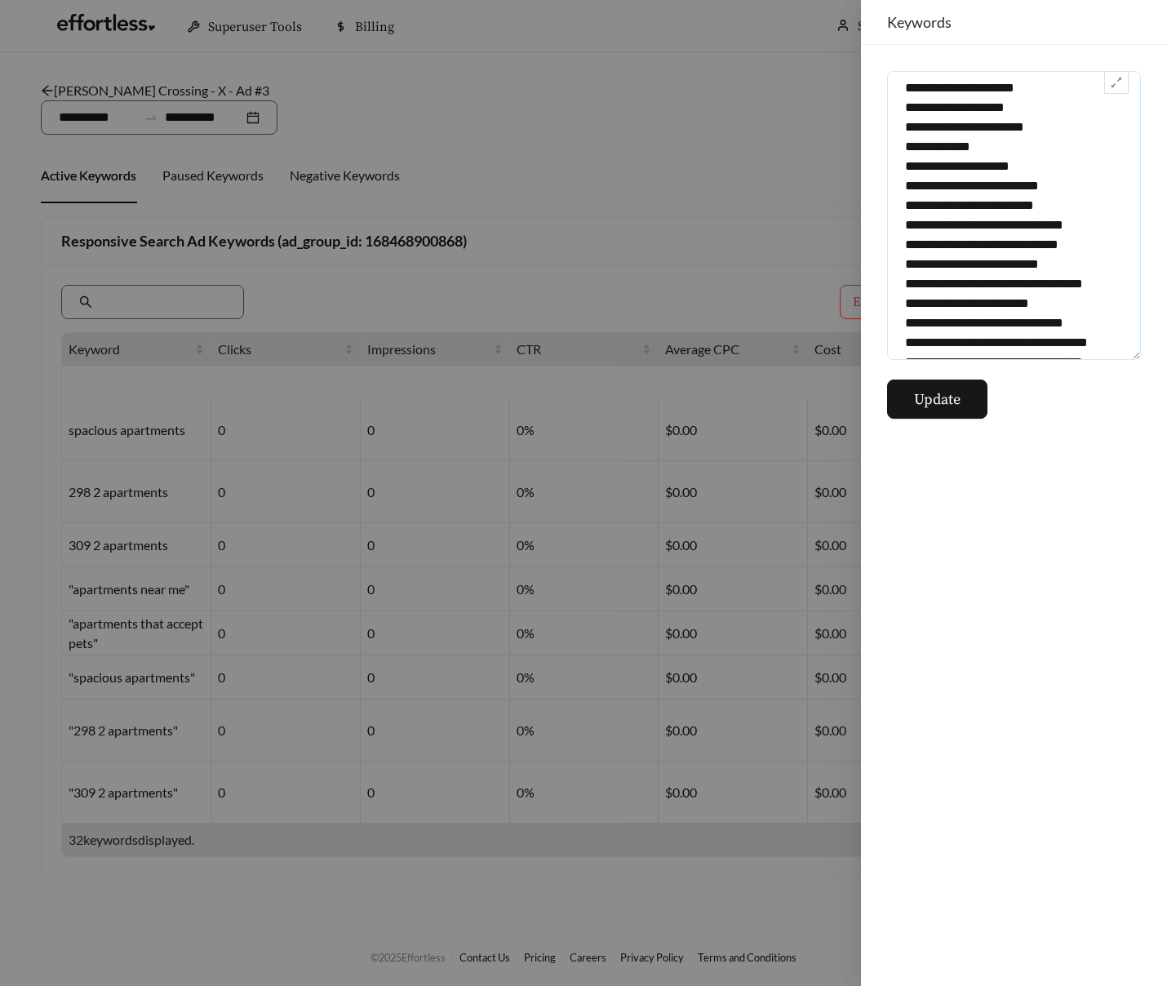
scroll to position [1384, 0]
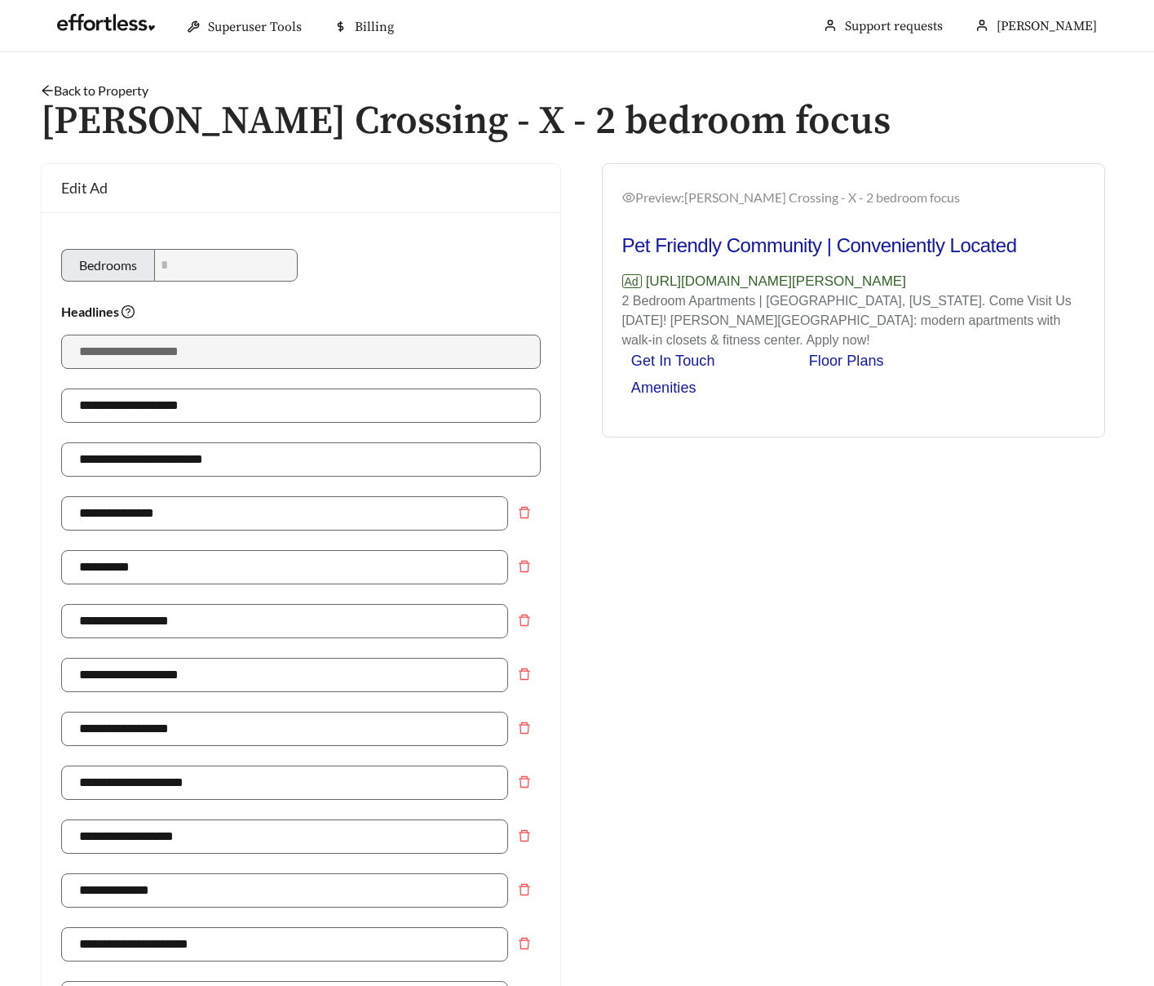
scroll to position [1017, 0]
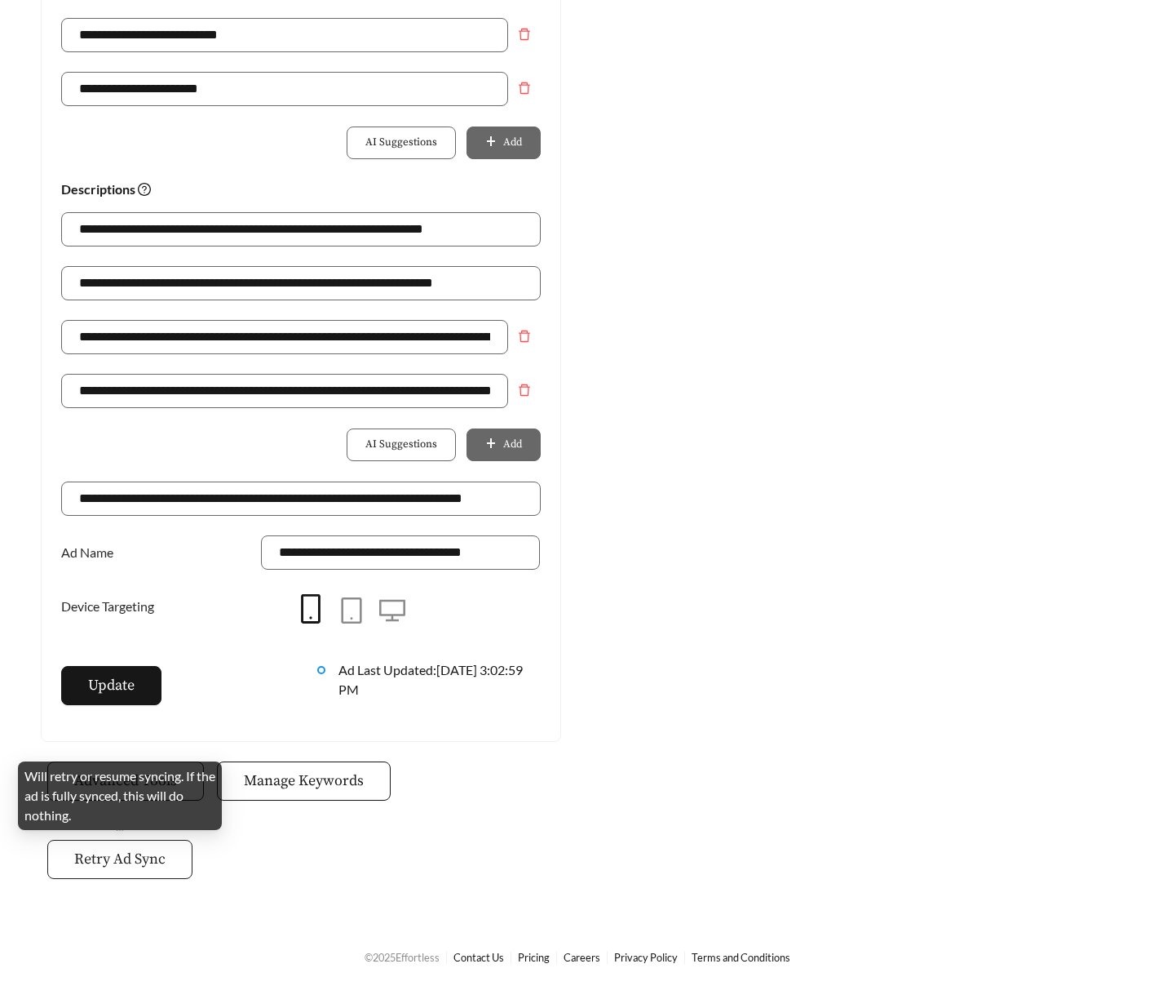
click at [140, 865] on span "Retry Ad Sync" at bounding box center [119, 859] width 91 height 22
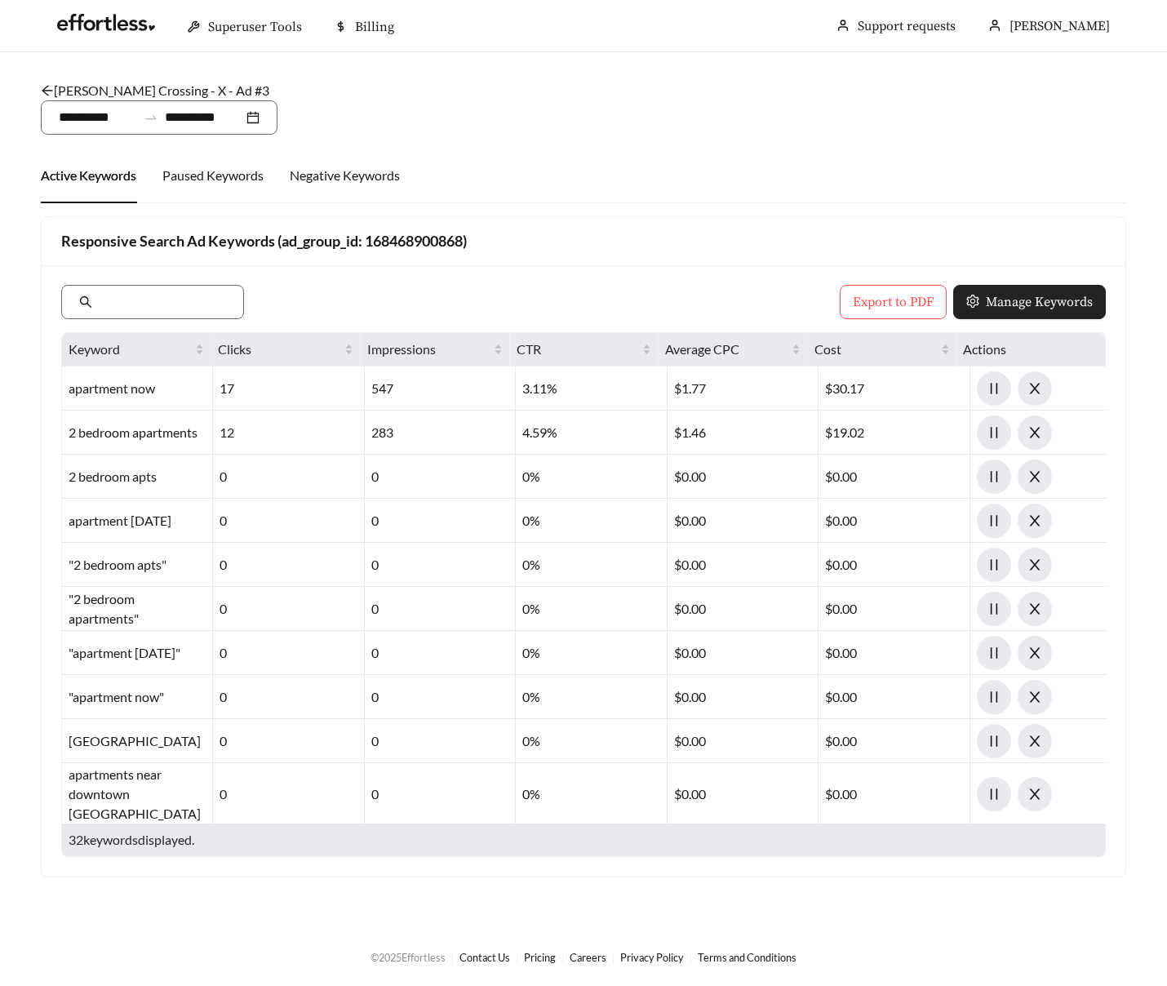
click at [1026, 299] on span "Manage Keywords" at bounding box center [1039, 302] width 107 height 20
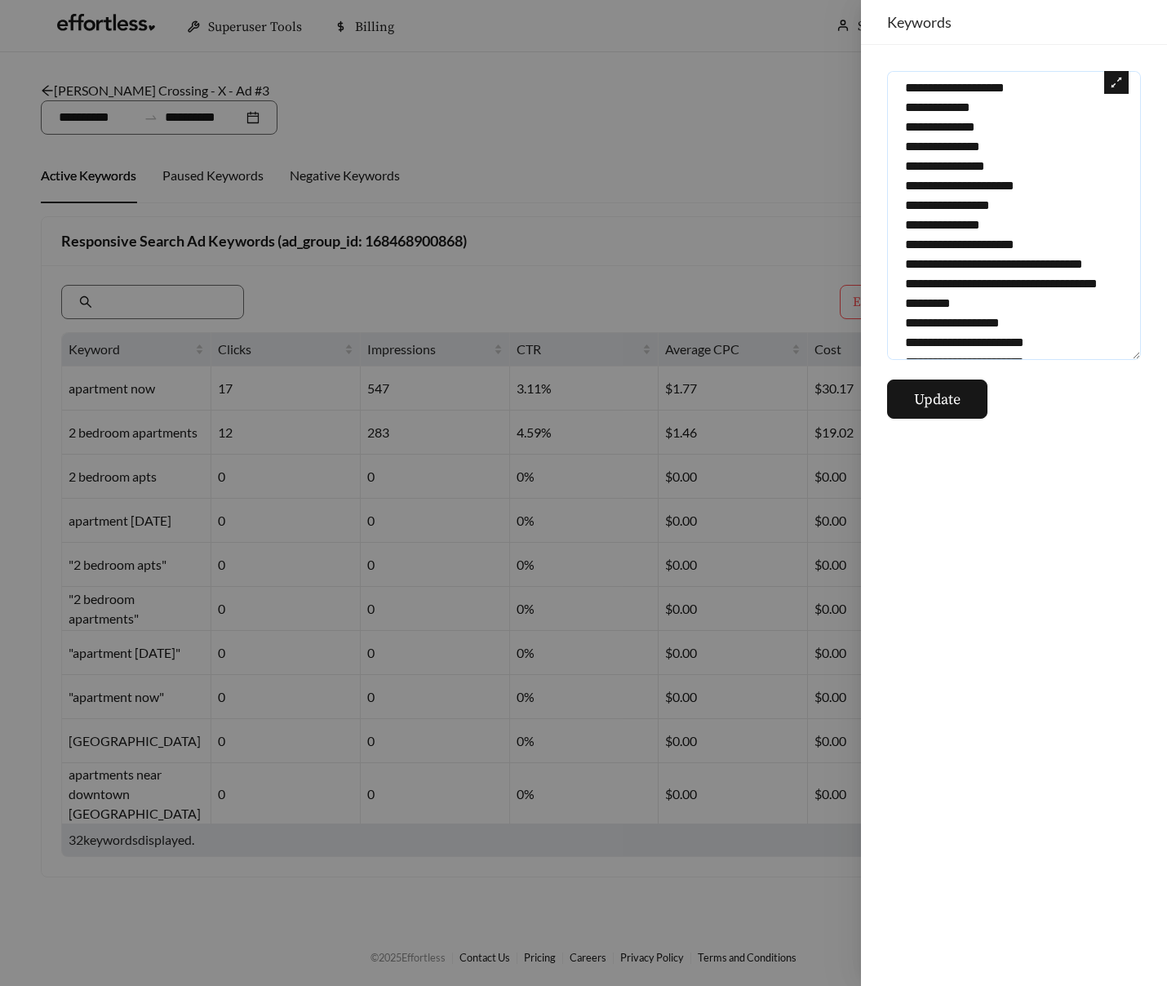
click at [1018, 248] on textarea "**********" at bounding box center [1014, 215] width 254 height 289
